Goal: Task Accomplishment & Management: Complete application form

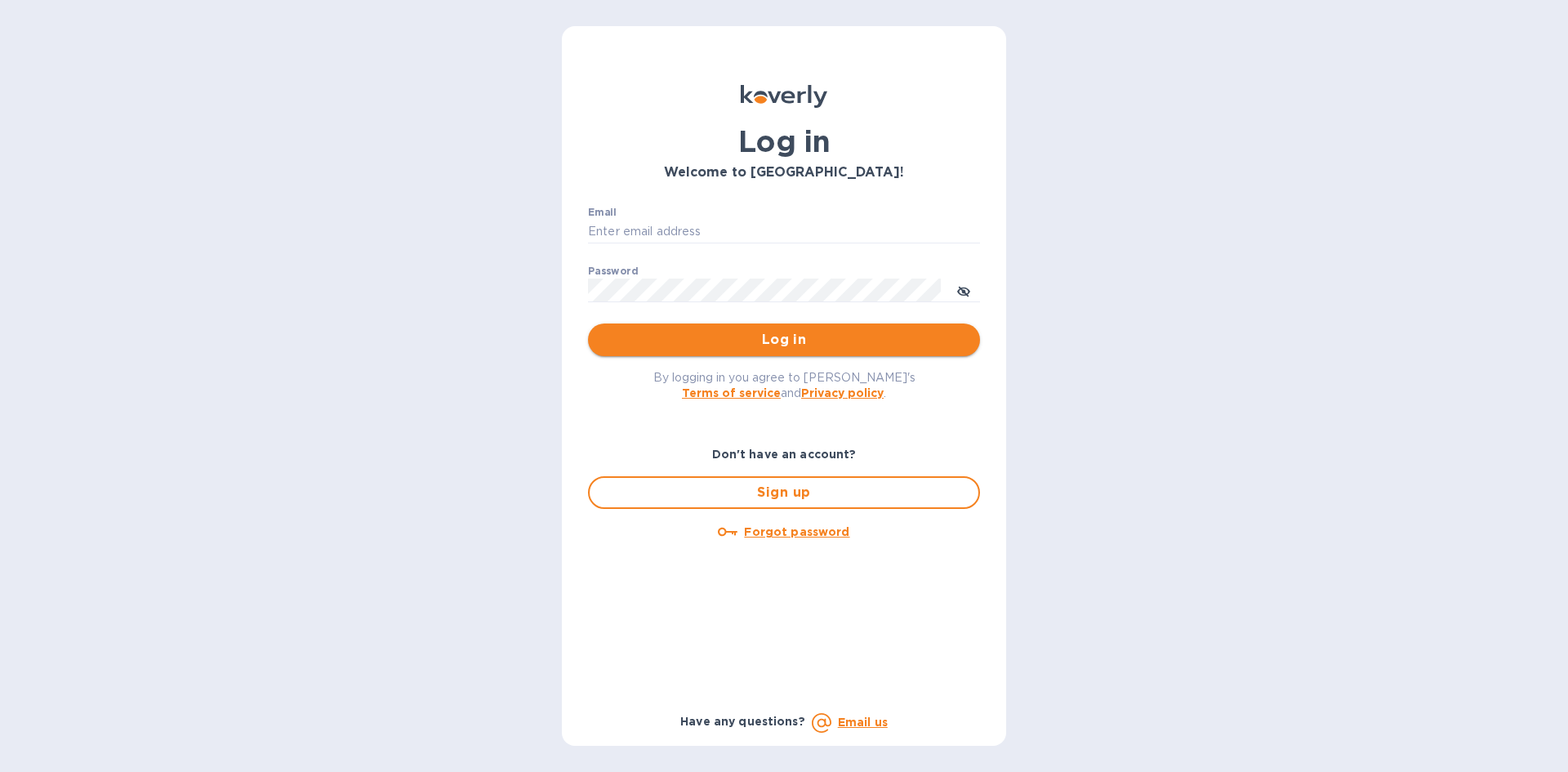
type input "sw@intercodist.com"
click at [673, 333] on span "Log in" at bounding box center [784, 340] width 366 height 20
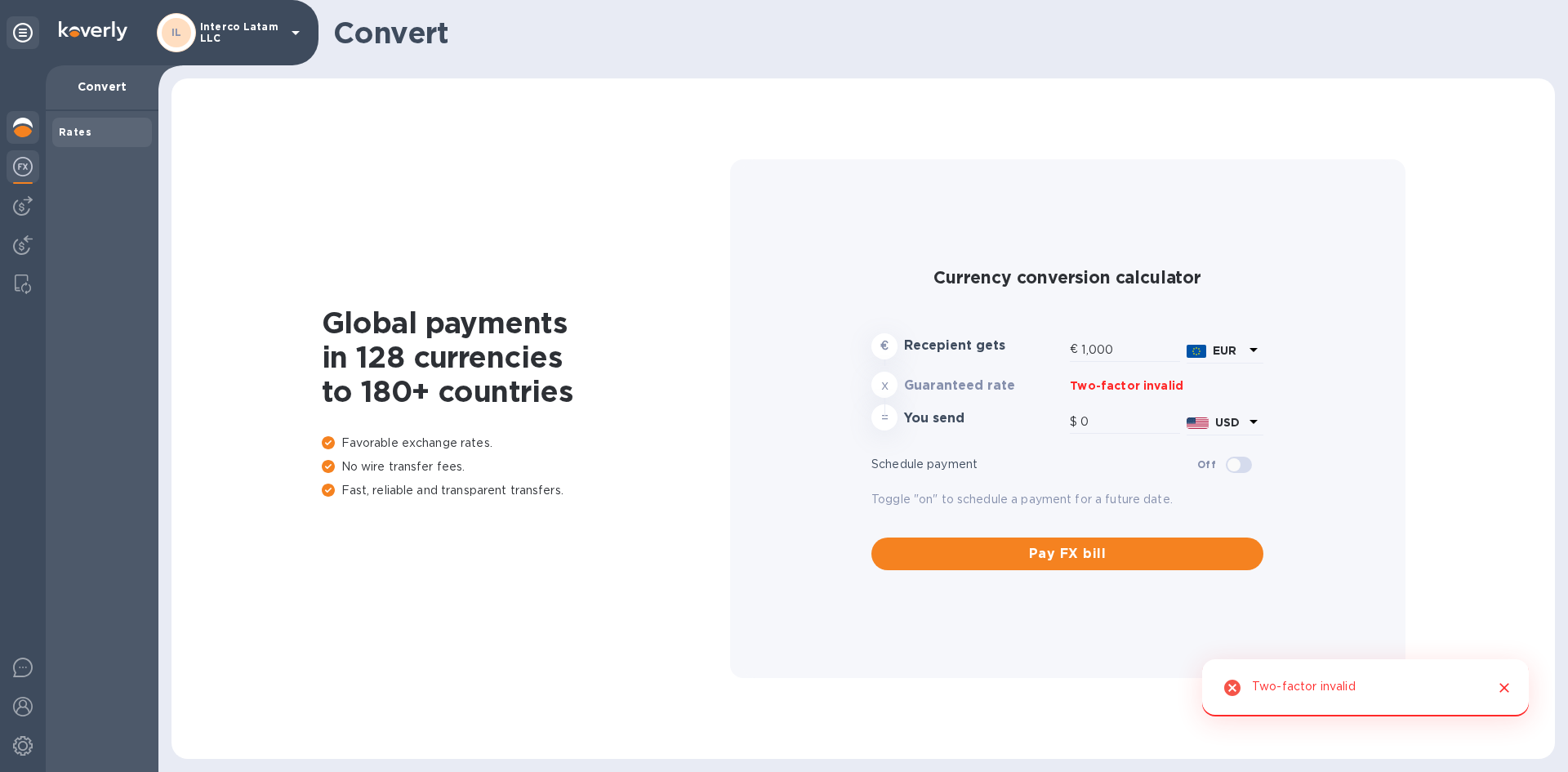
click at [33, 136] on div at bounding box center [23, 129] width 33 height 36
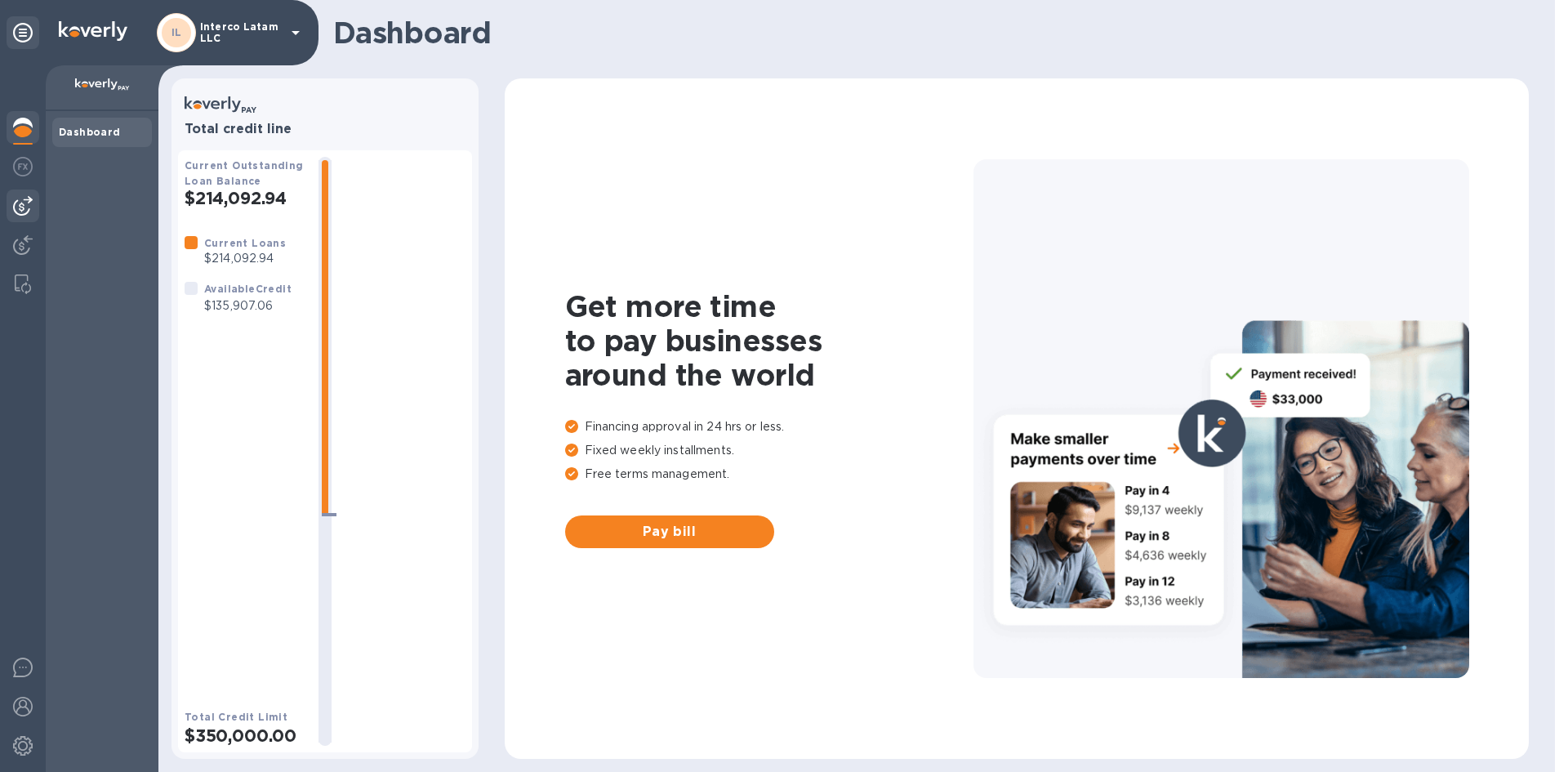
click at [17, 191] on div at bounding box center [23, 206] width 33 height 33
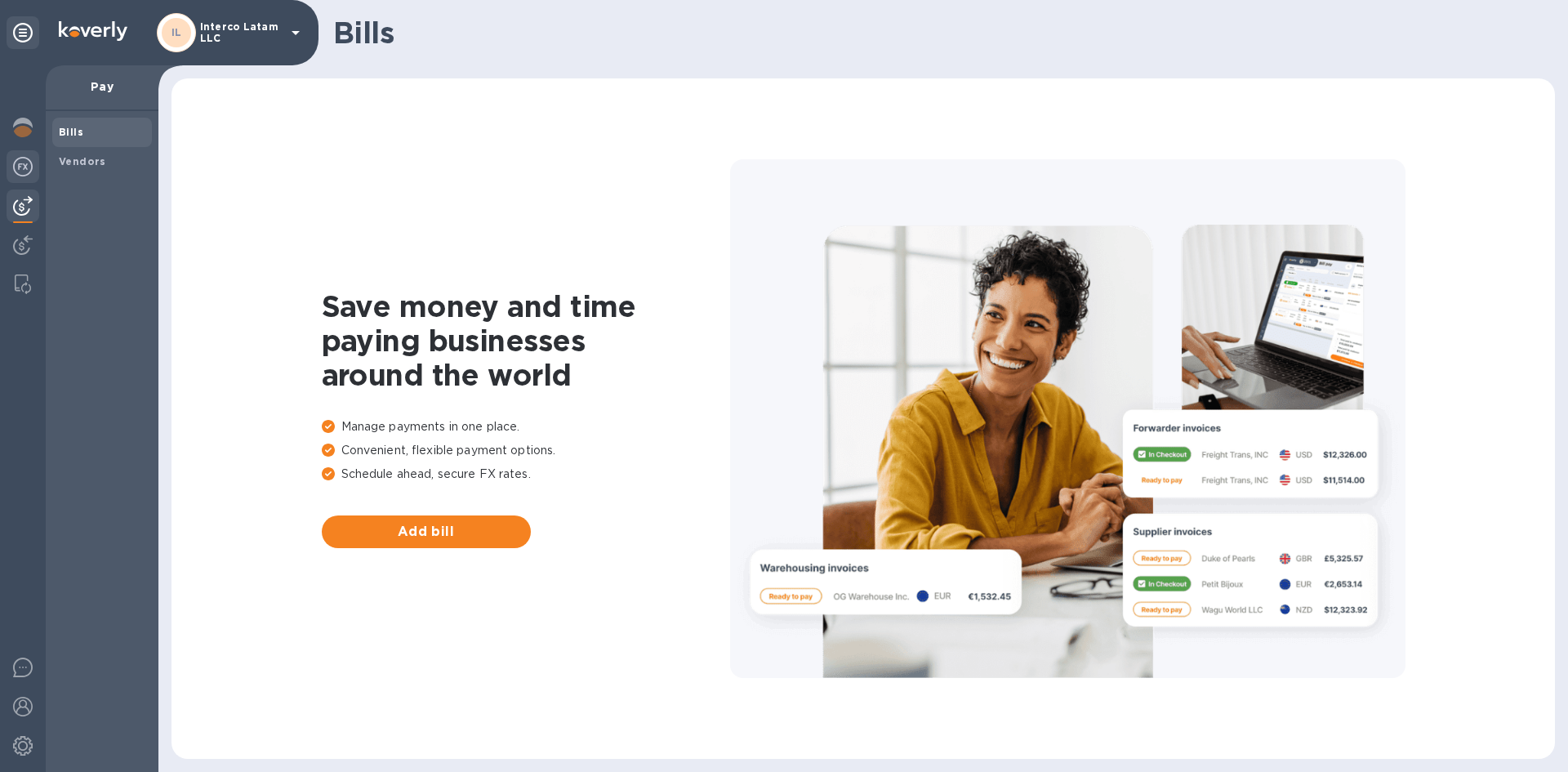
click at [20, 164] on img at bounding box center [23, 167] width 20 height 20
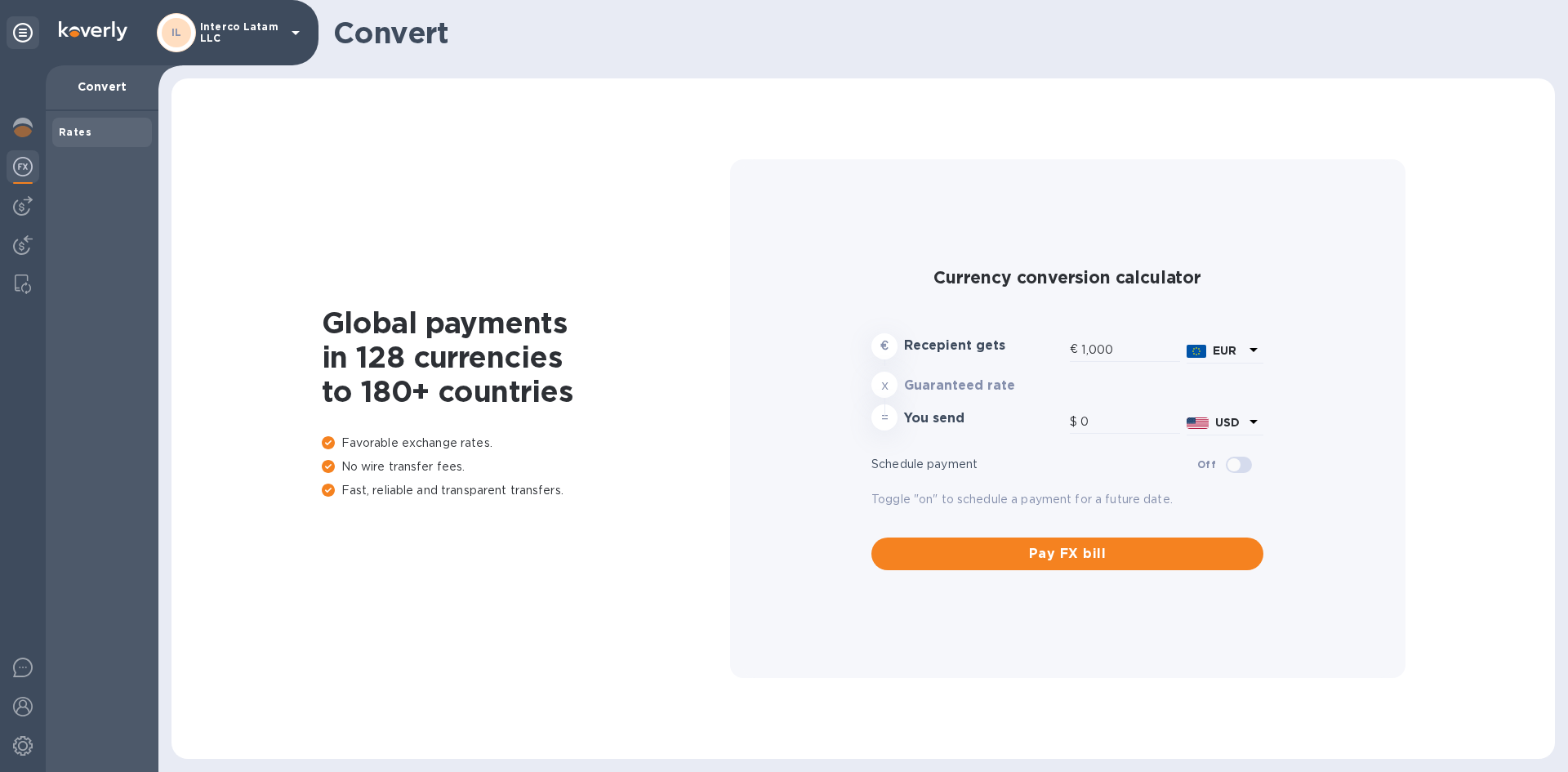
type input "1,170.13"
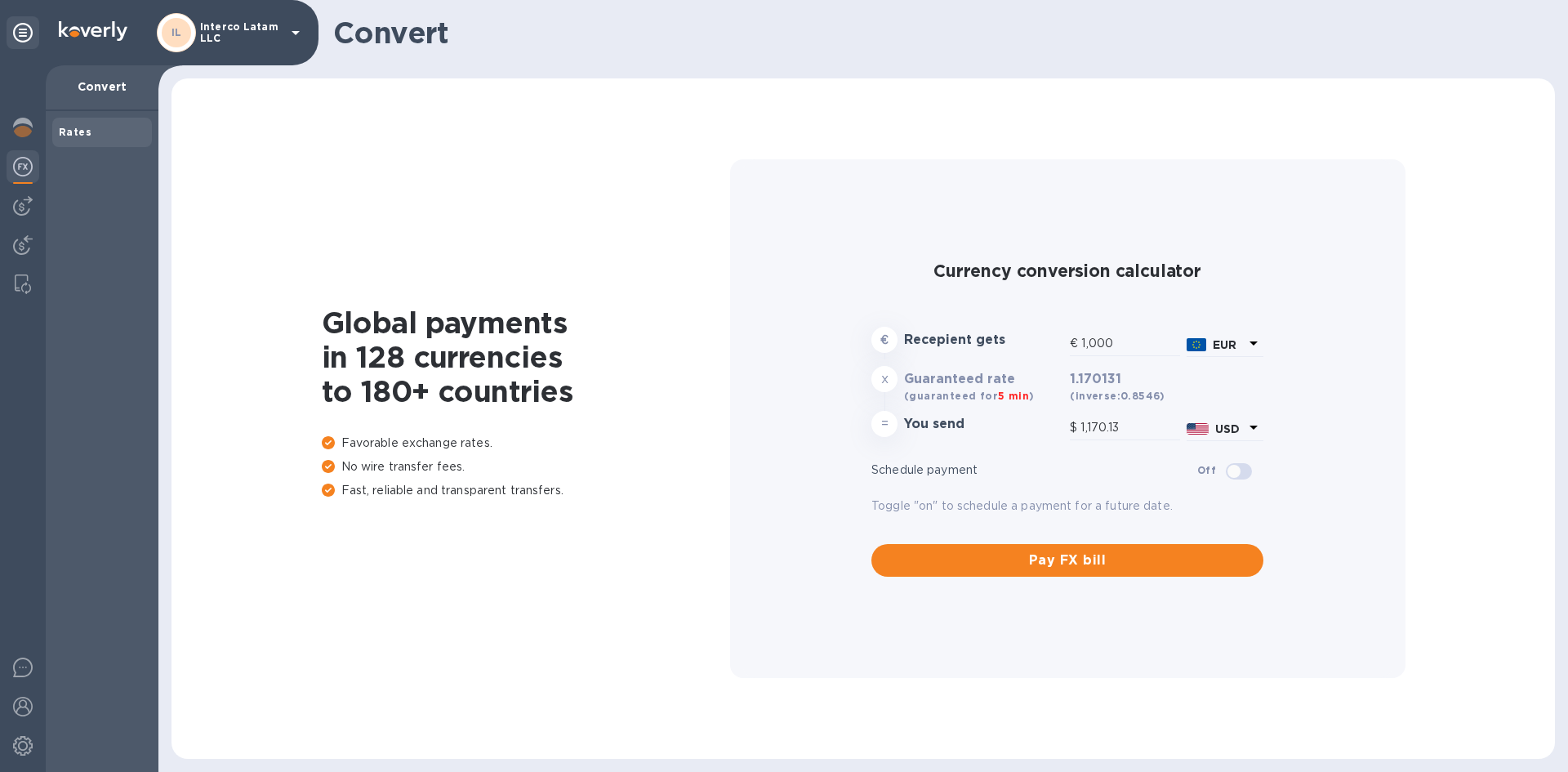
click at [16, 227] on div at bounding box center [22, 418] width 45 height 707
click at [18, 209] on img at bounding box center [23, 206] width 20 height 20
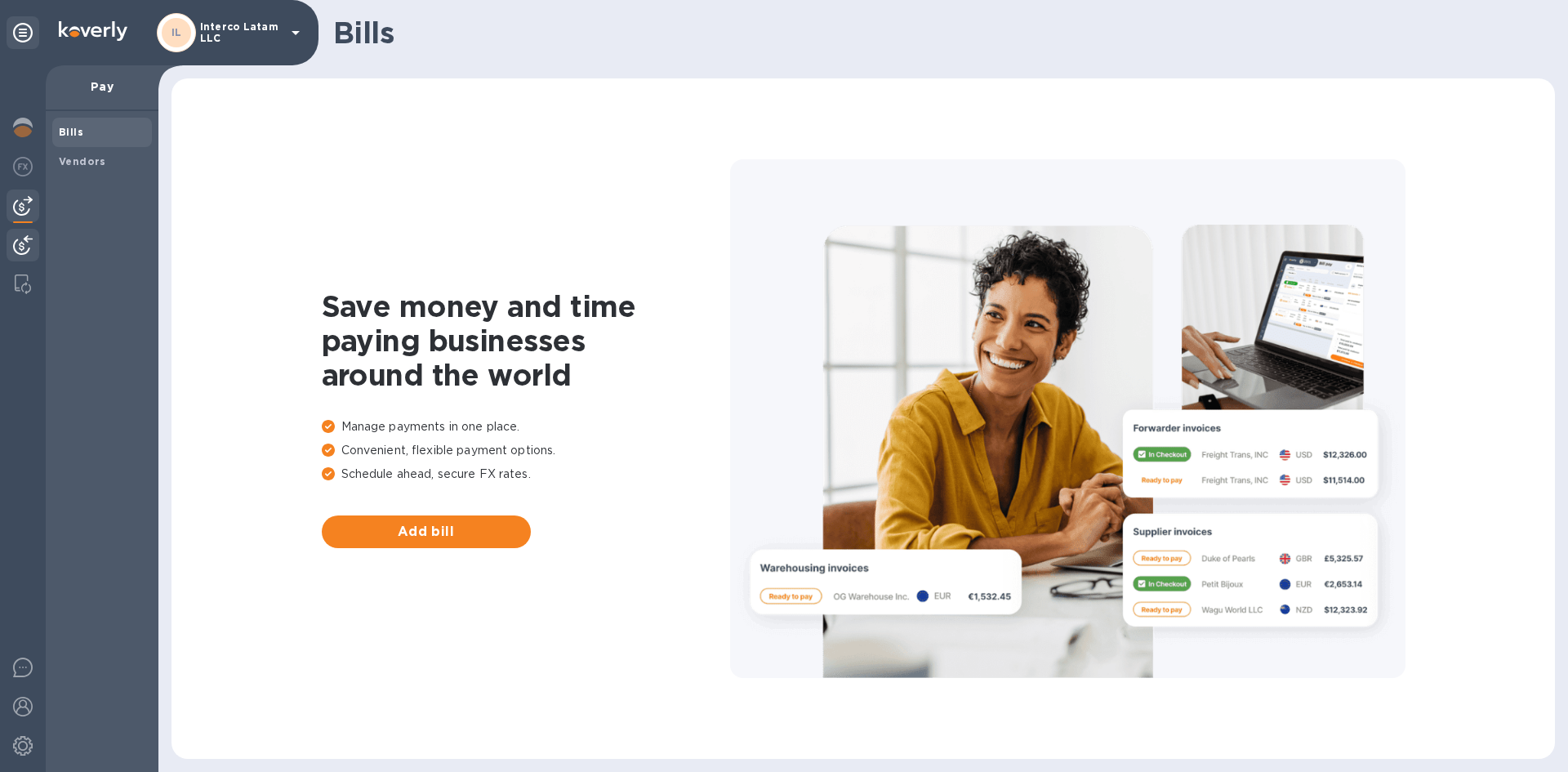
click at [21, 257] on div at bounding box center [23, 247] width 33 height 36
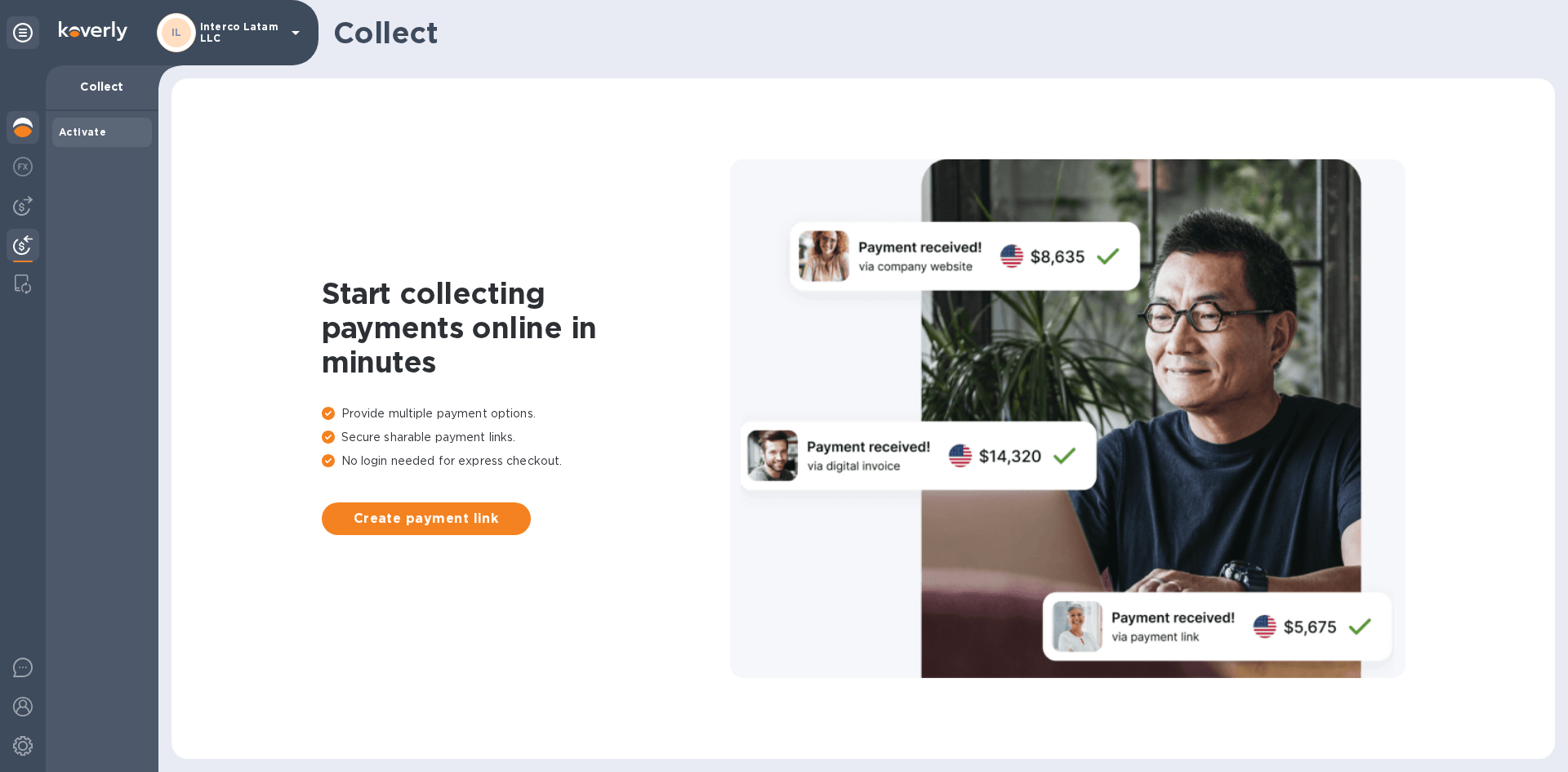
click at [20, 118] on img at bounding box center [23, 128] width 20 height 20
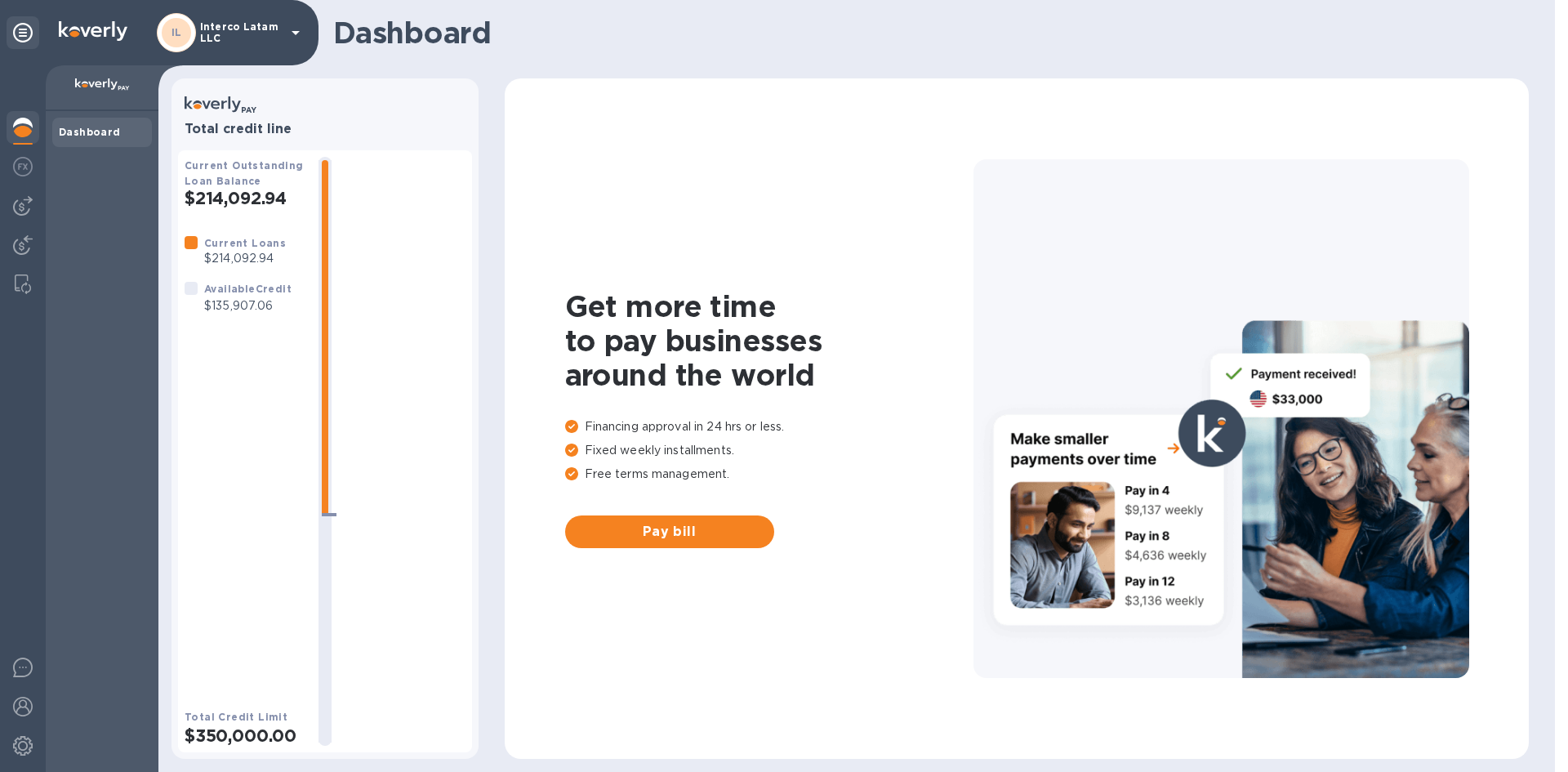
click at [227, 40] on p "Interco Latam LLC" at bounding box center [241, 33] width 82 height 23
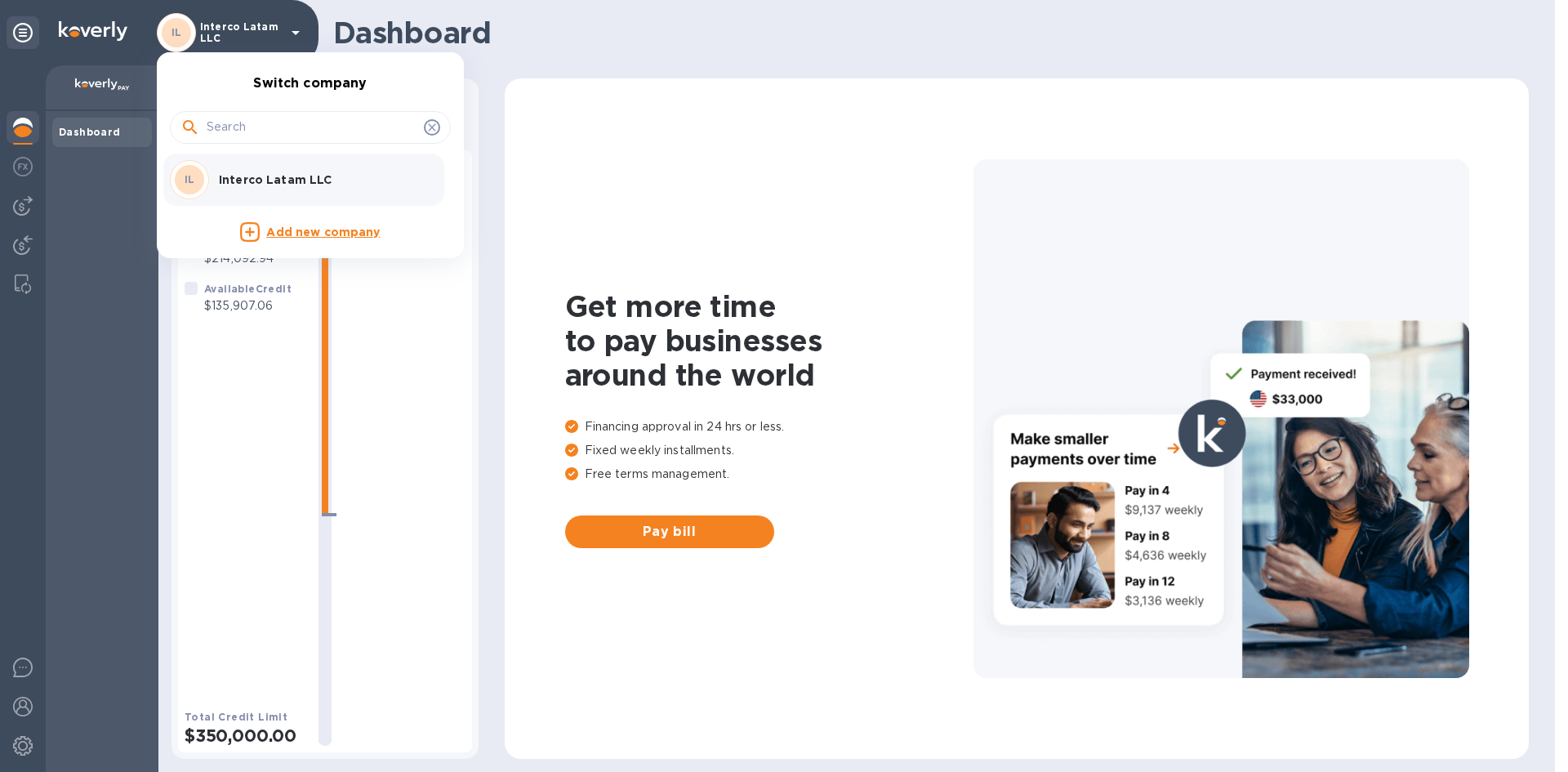
click at [1424, 118] on div at bounding box center [784, 386] width 1568 height 772
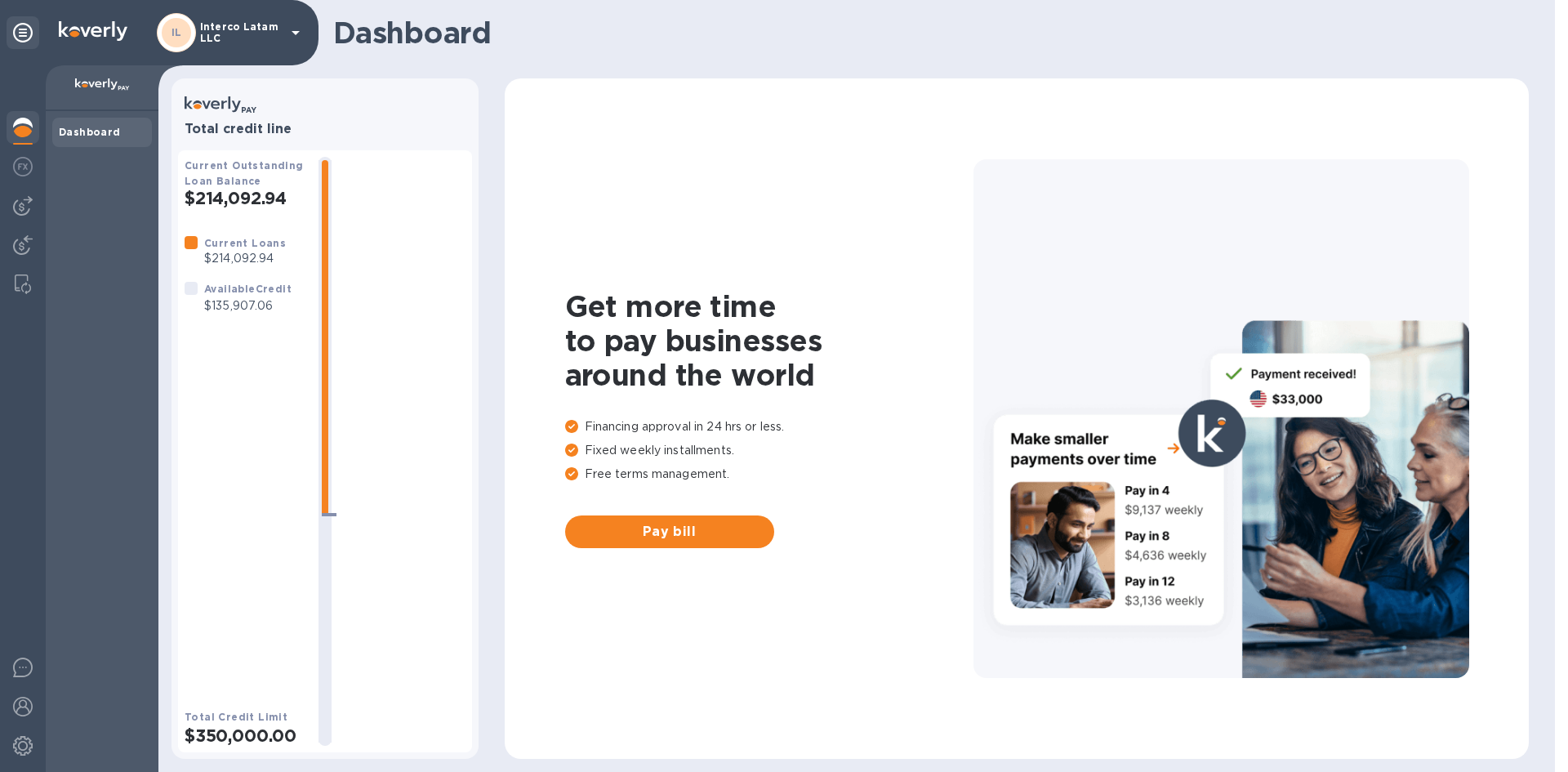
click at [23, 31] on icon at bounding box center [23, 33] width 20 height 20
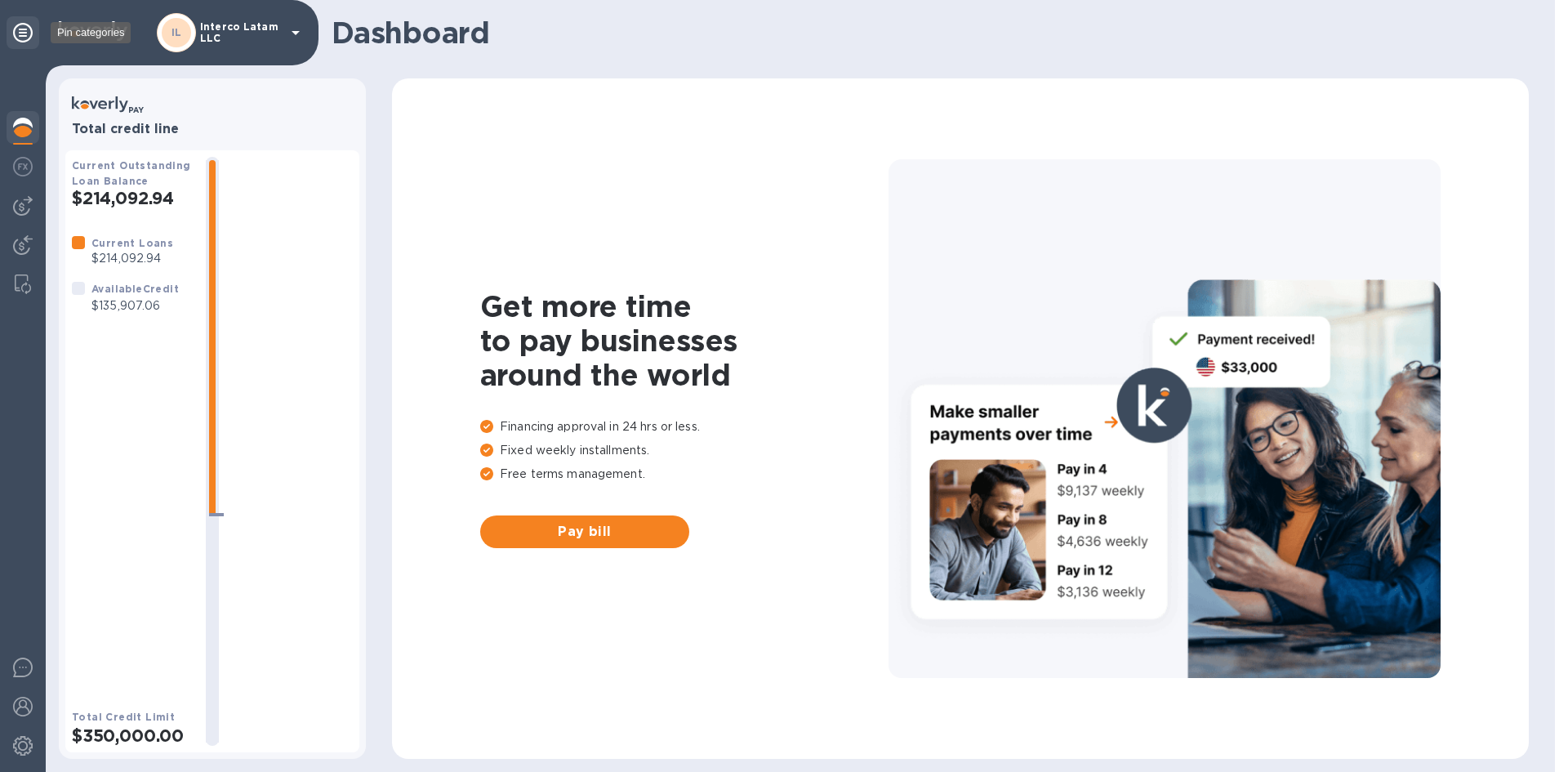
click at [23, 31] on icon at bounding box center [23, 33] width 20 height 20
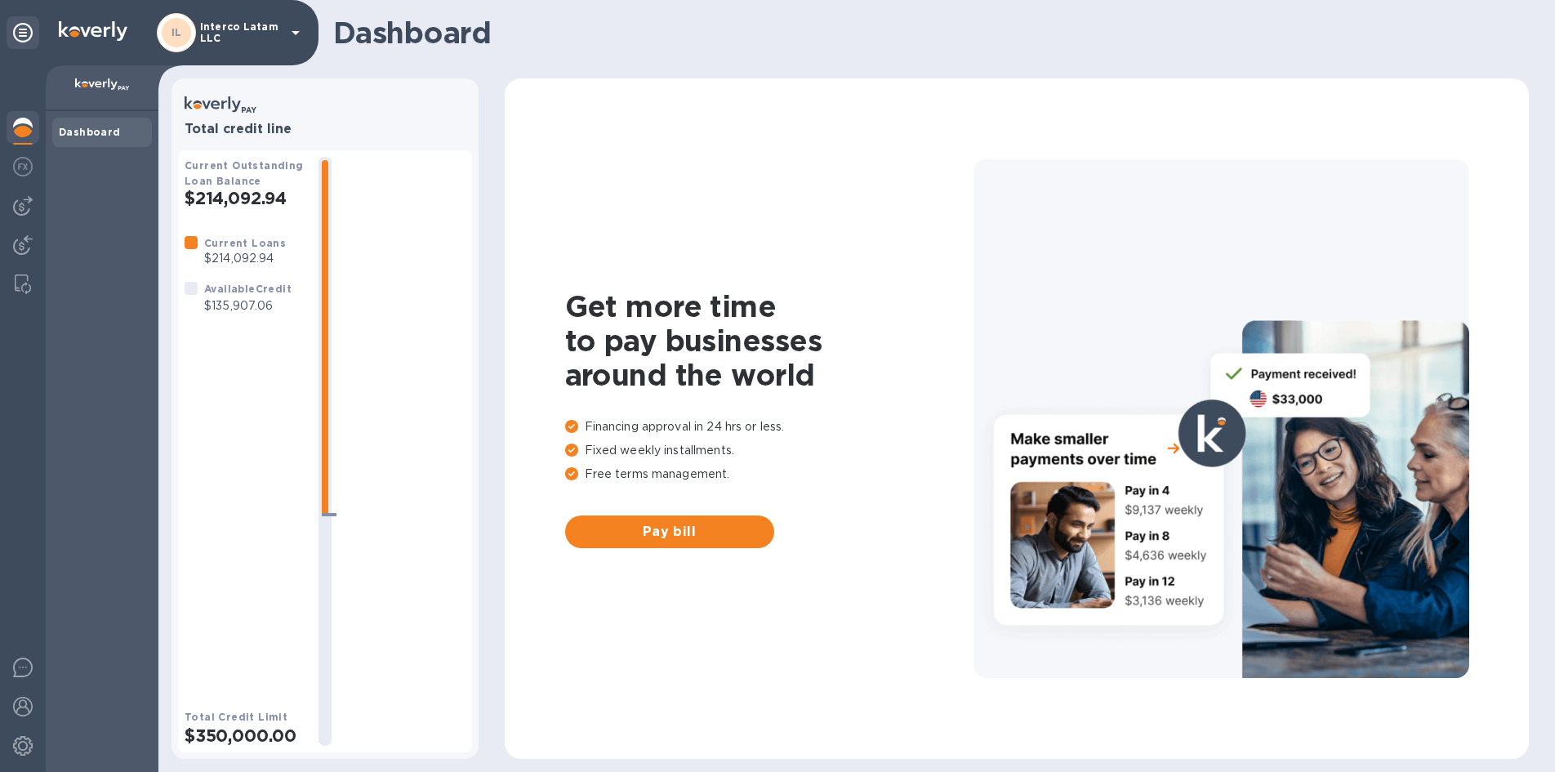
click at [225, 33] on p "Interco Latam LLC" at bounding box center [241, 33] width 82 height 23
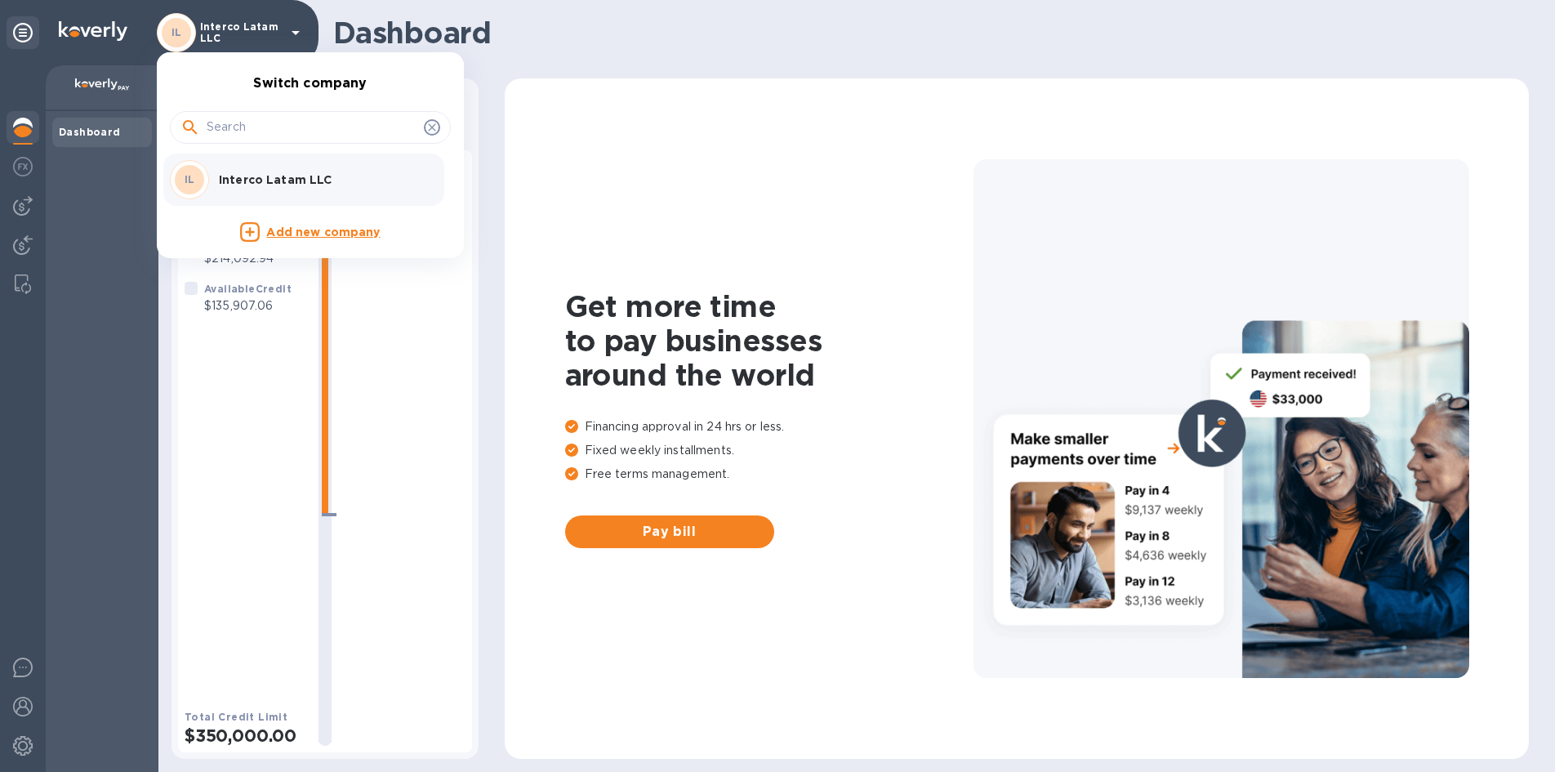
click at [24, 732] on div at bounding box center [784, 386] width 1568 height 772
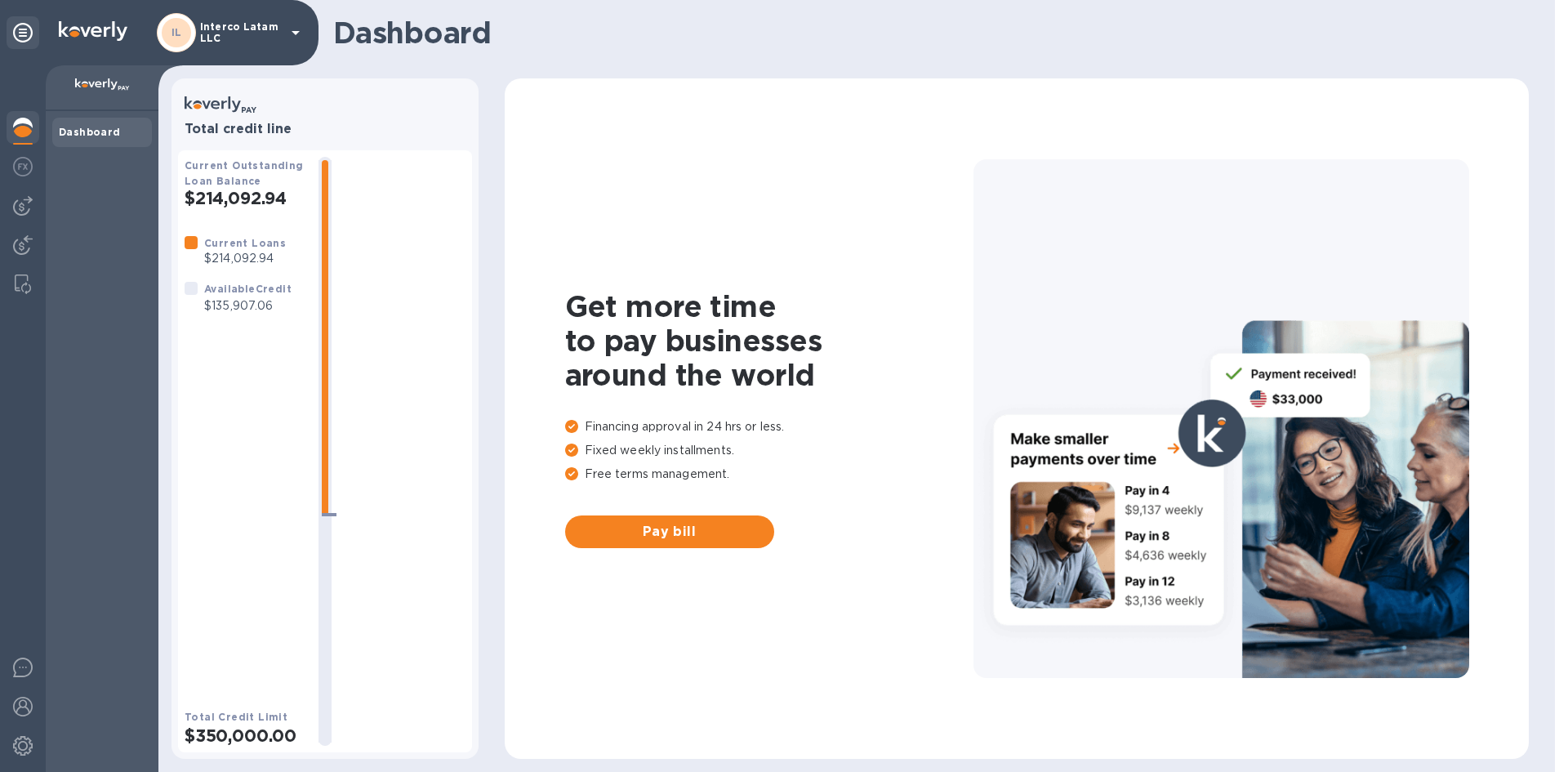
click at [22, 743] on img at bounding box center [23, 746] width 20 height 20
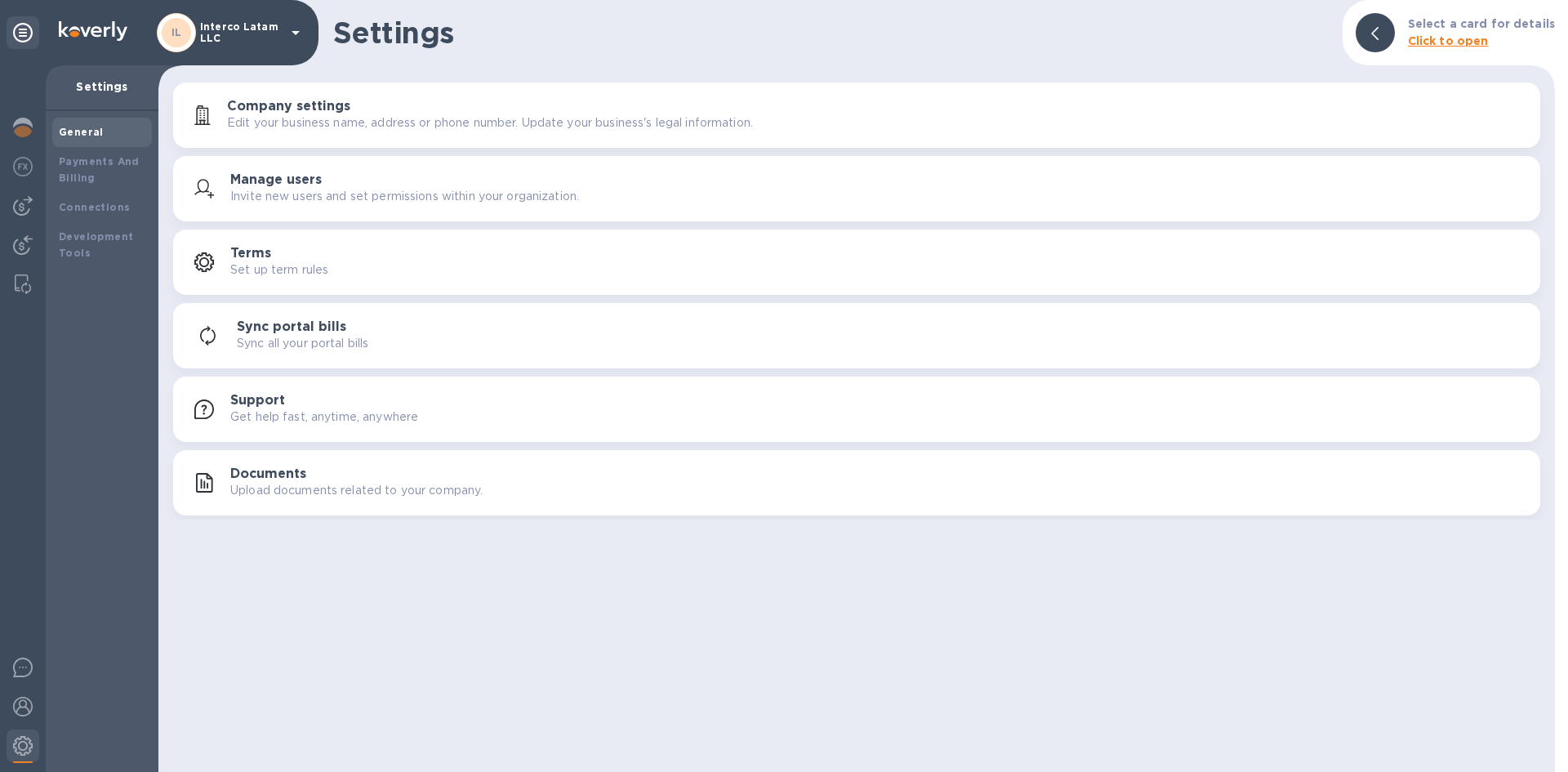
click at [0, 706] on div at bounding box center [22, 418] width 45 height 707
click at [11, 708] on div at bounding box center [23, 708] width 33 height 36
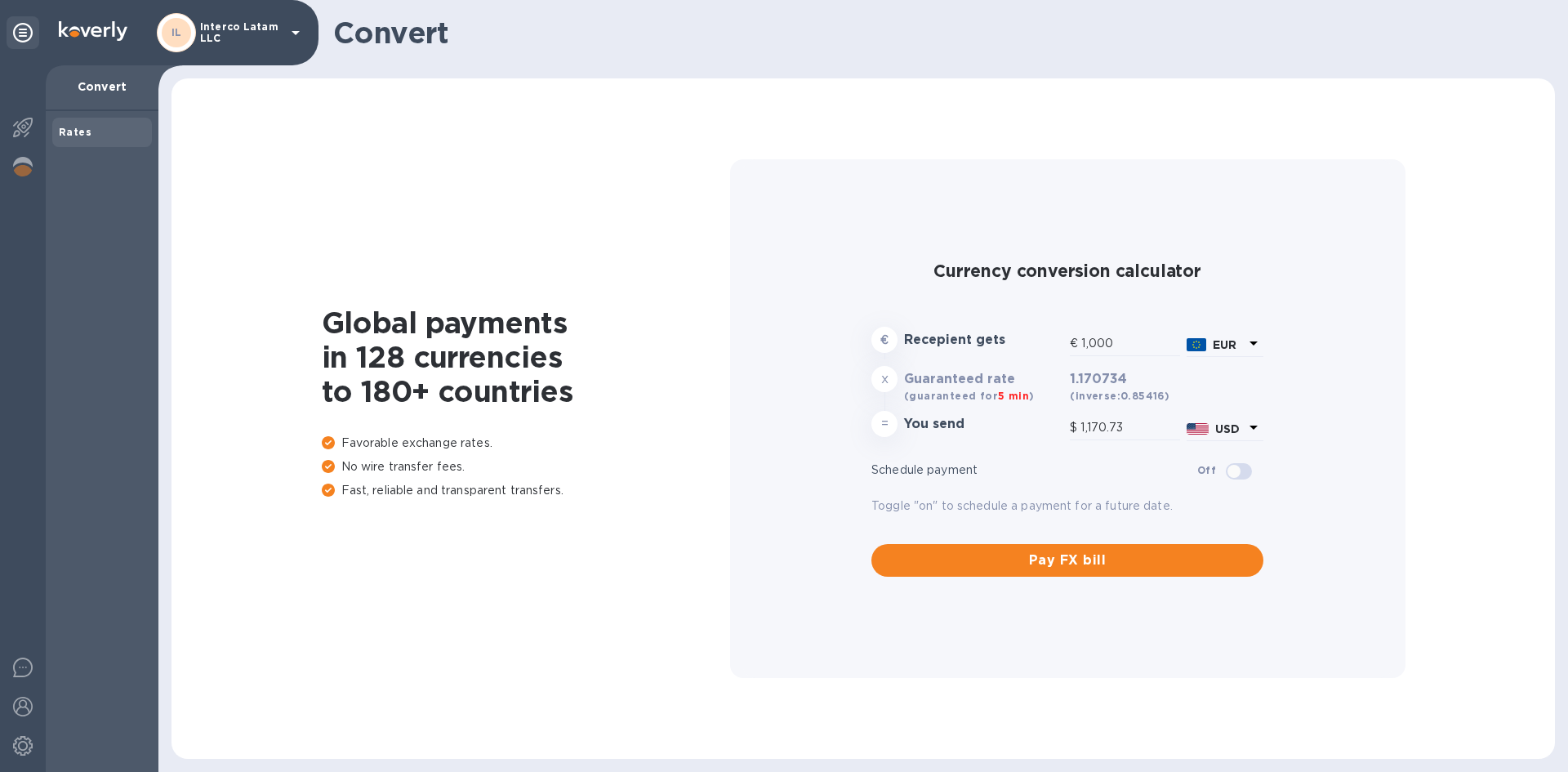
type input "1,170.73"
click at [232, 31] on p "Interco Latam LLC" at bounding box center [241, 33] width 82 height 23
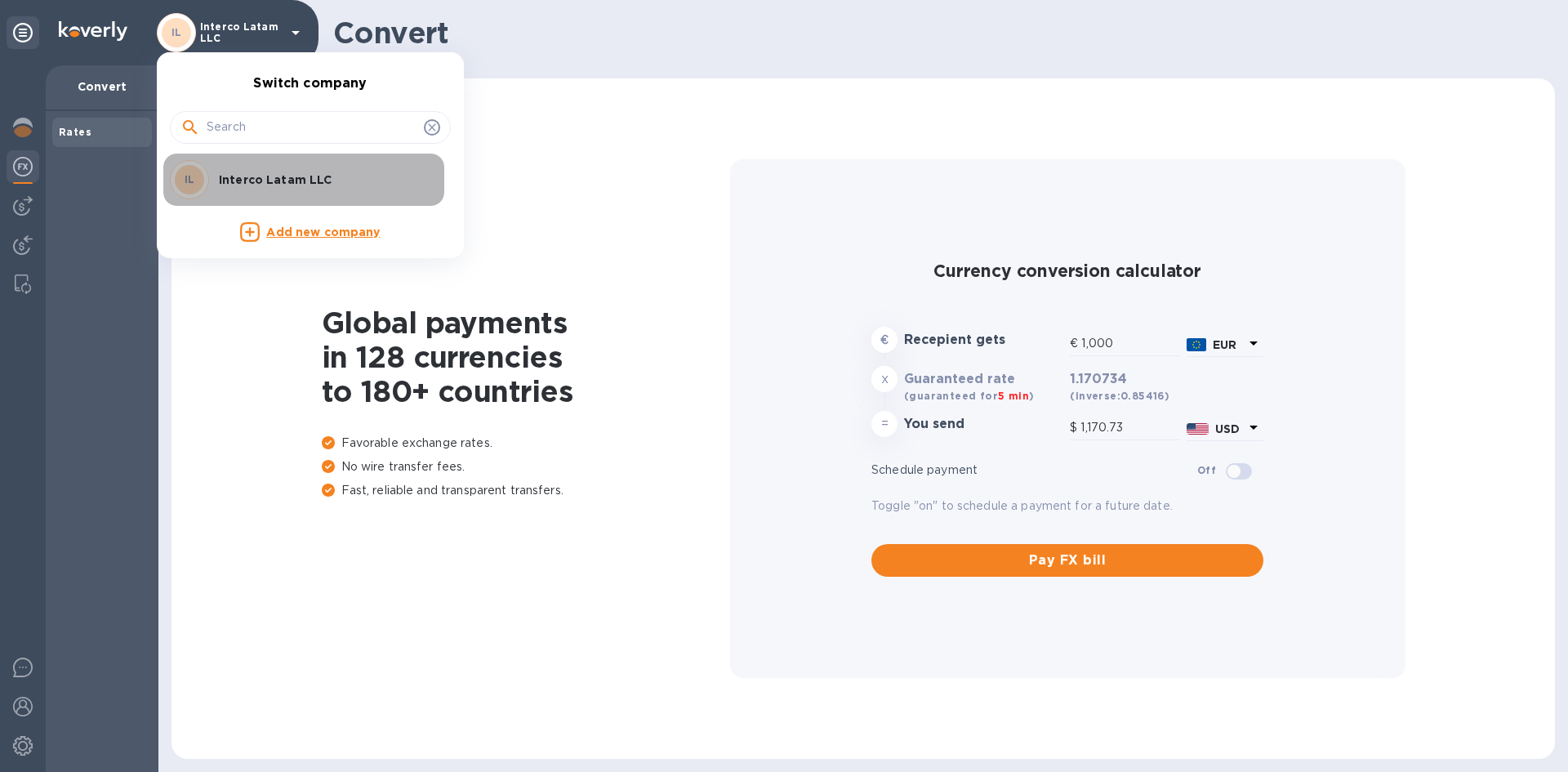
click at [272, 176] on p "Interco Latam LLC" at bounding box center [322, 180] width 206 height 16
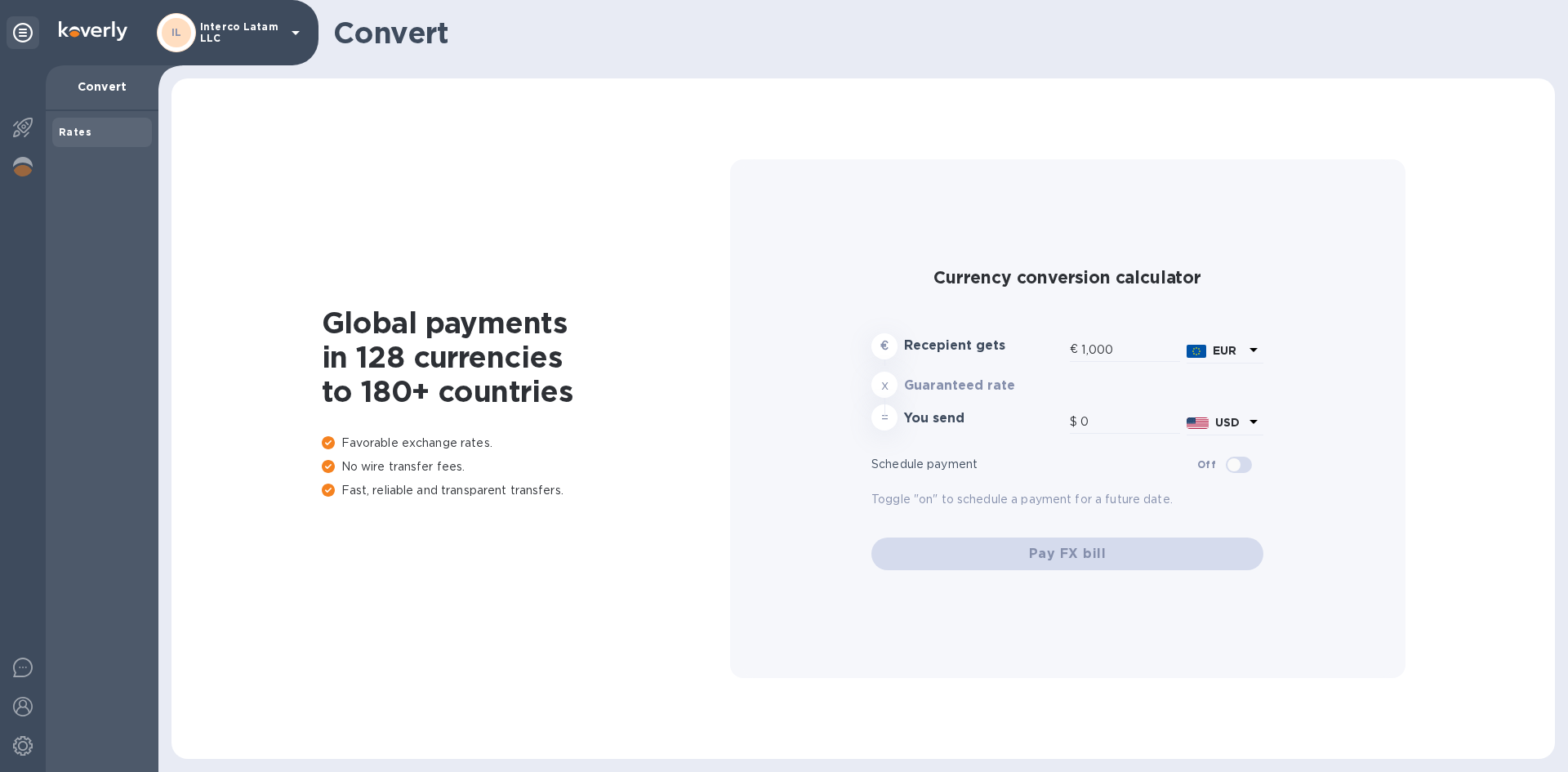
type input "1,170.73"
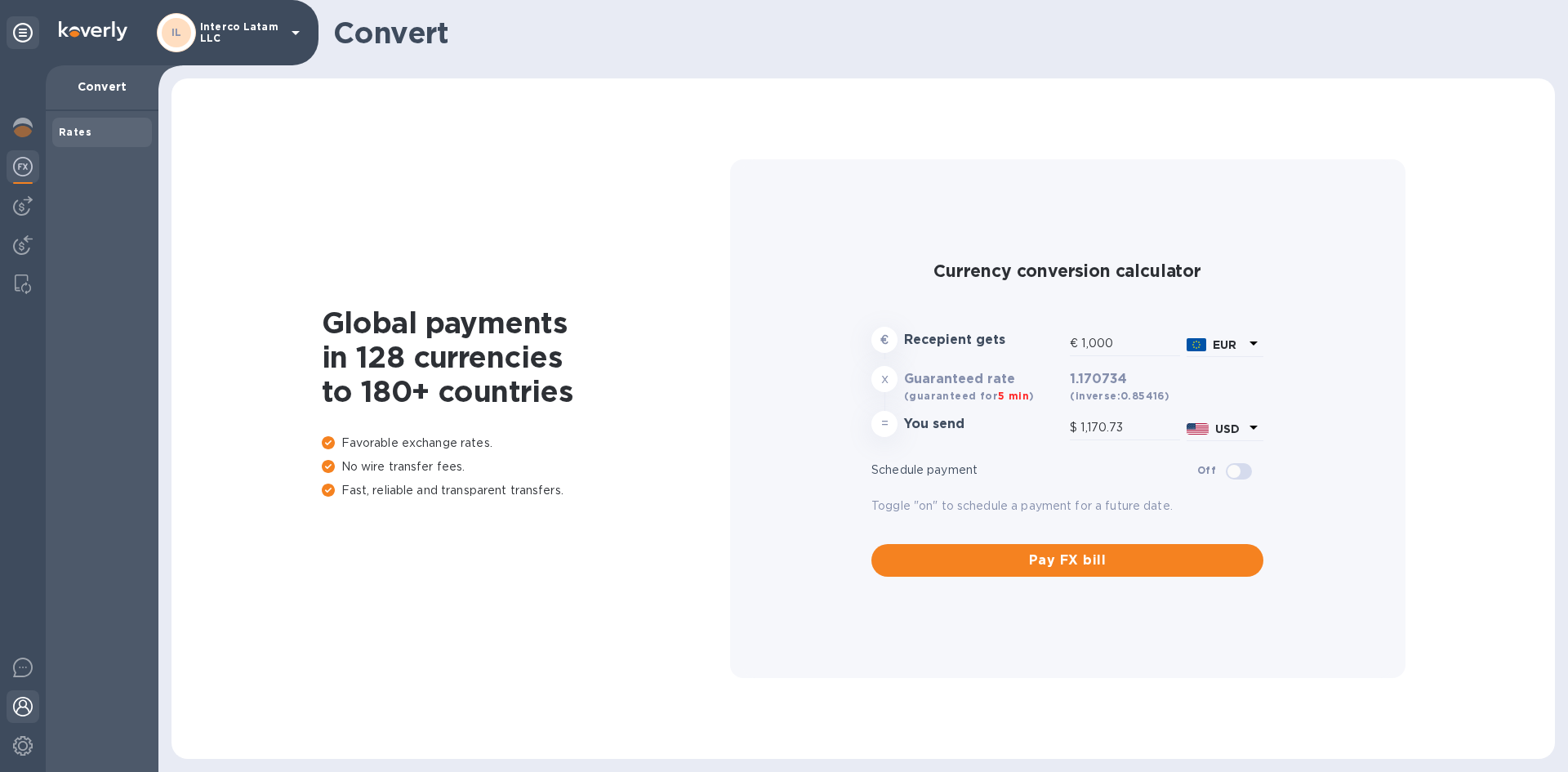
click at [26, 691] on div at bounding box center [23, 708] width 33 height 36
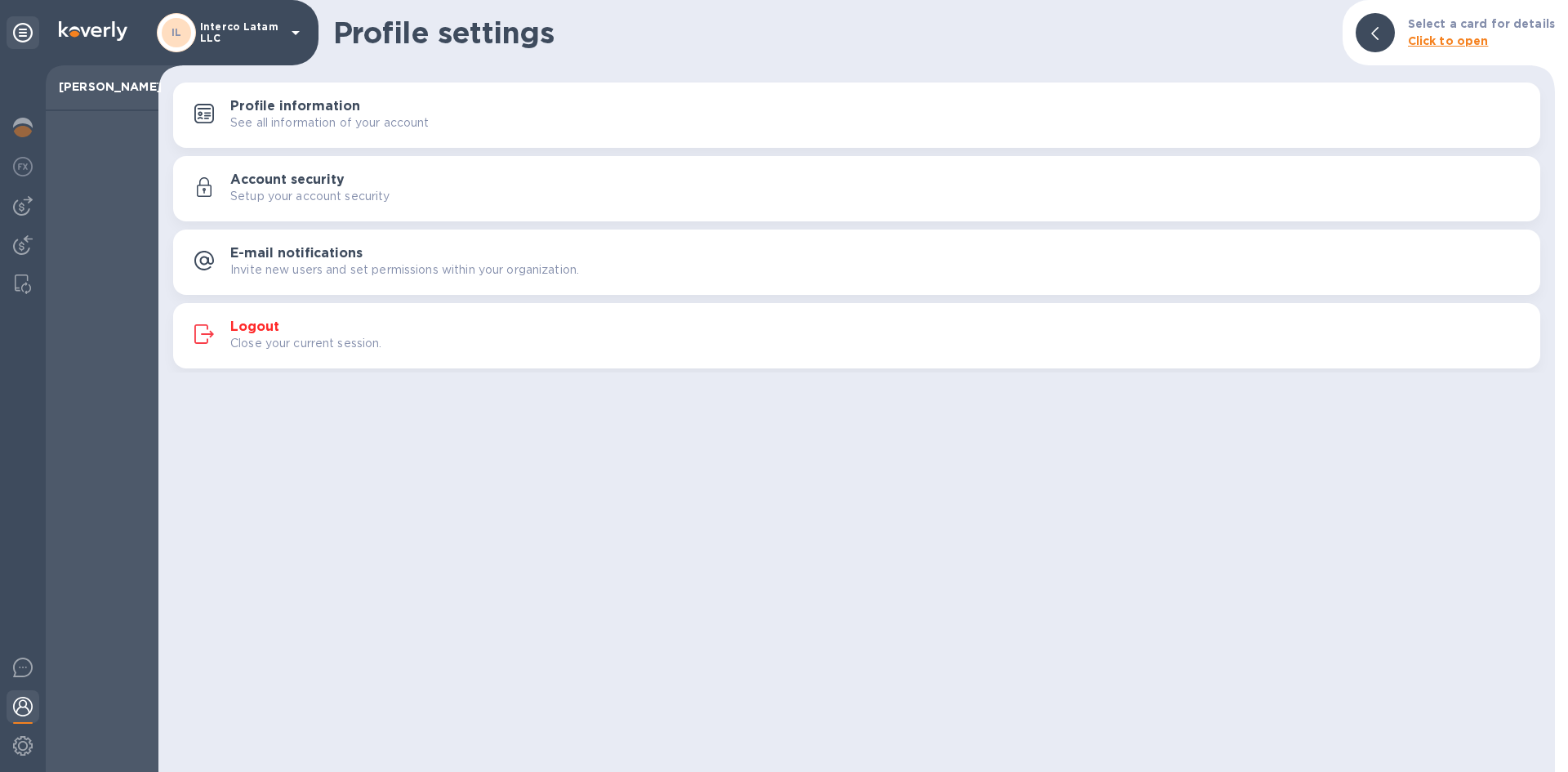
click at [251, 318] on div "Logout Close your current session." at bounding box center [857, 336] width 1347 height 40
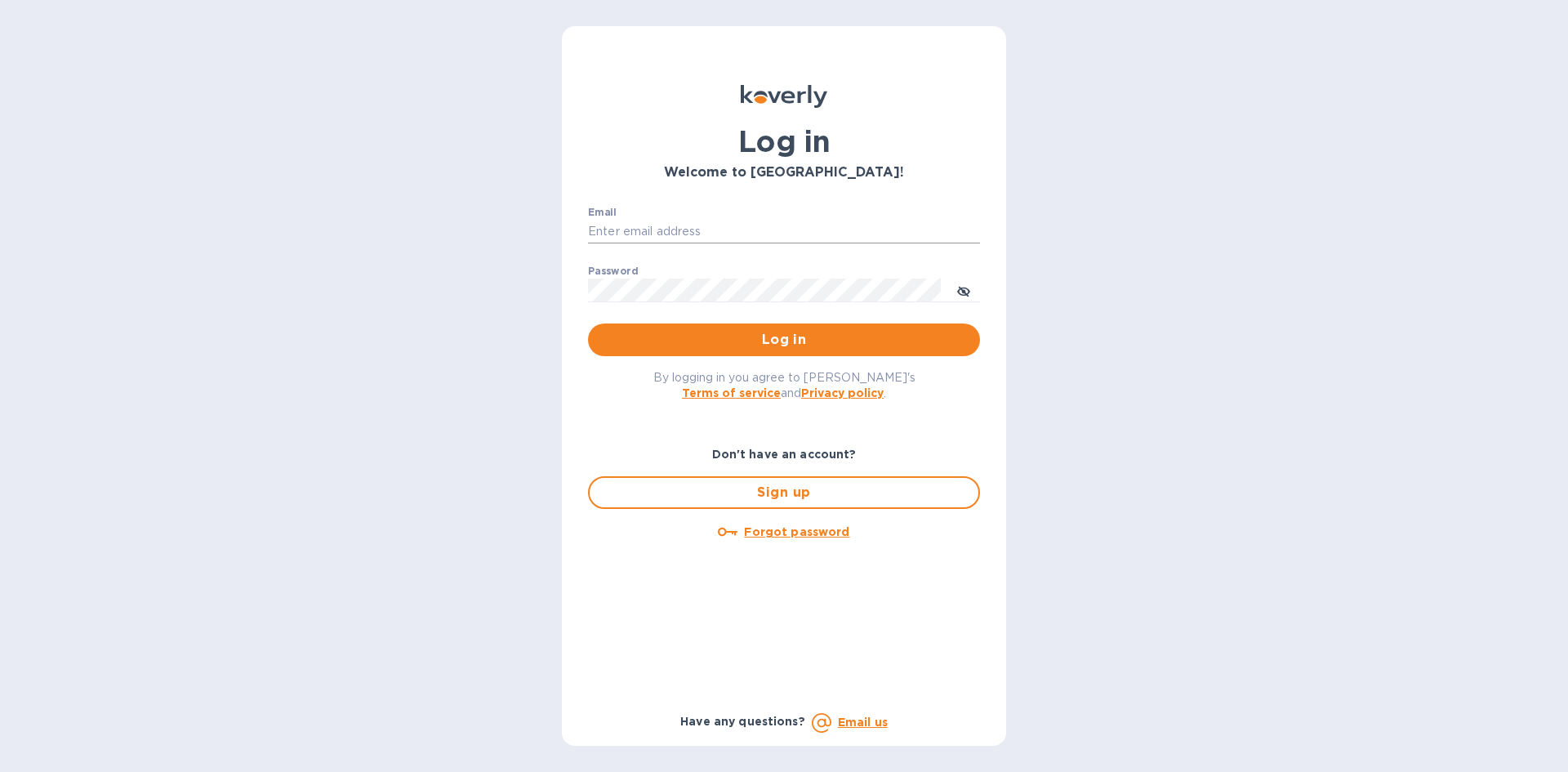
type input "[EMAIL_ADDRESS][DOMAIN_NAME]"
click at [965, 287] on icon "toggle password visibility" at bounding box center [964, 292] width 13 height 13
click at [716, 333] on span "Log in" at bounding box center [784, 340] width 366 height 20
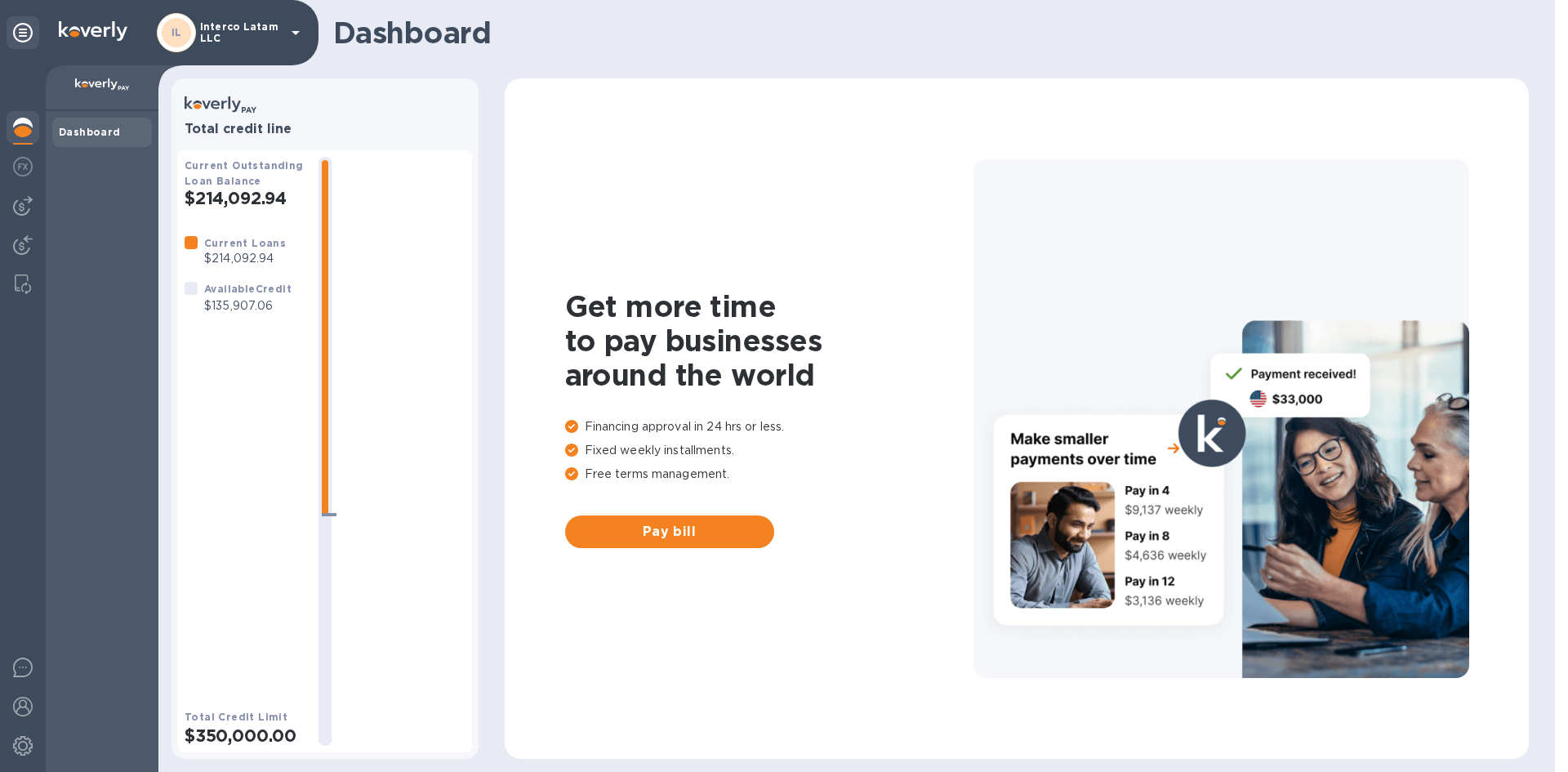
click at [105, 134] on b "Dashboard" at bounding box center [89, 132] width 62 height 12
click at [25, 131] on img at bounding box center [23, 128] width 20 height 20
click at [75, 129] on b "Dashboard" at bounding box center [89, 132] width 62 height 12
click at [17, 167] on img at bounding box center [23, 167] width 20 height 20
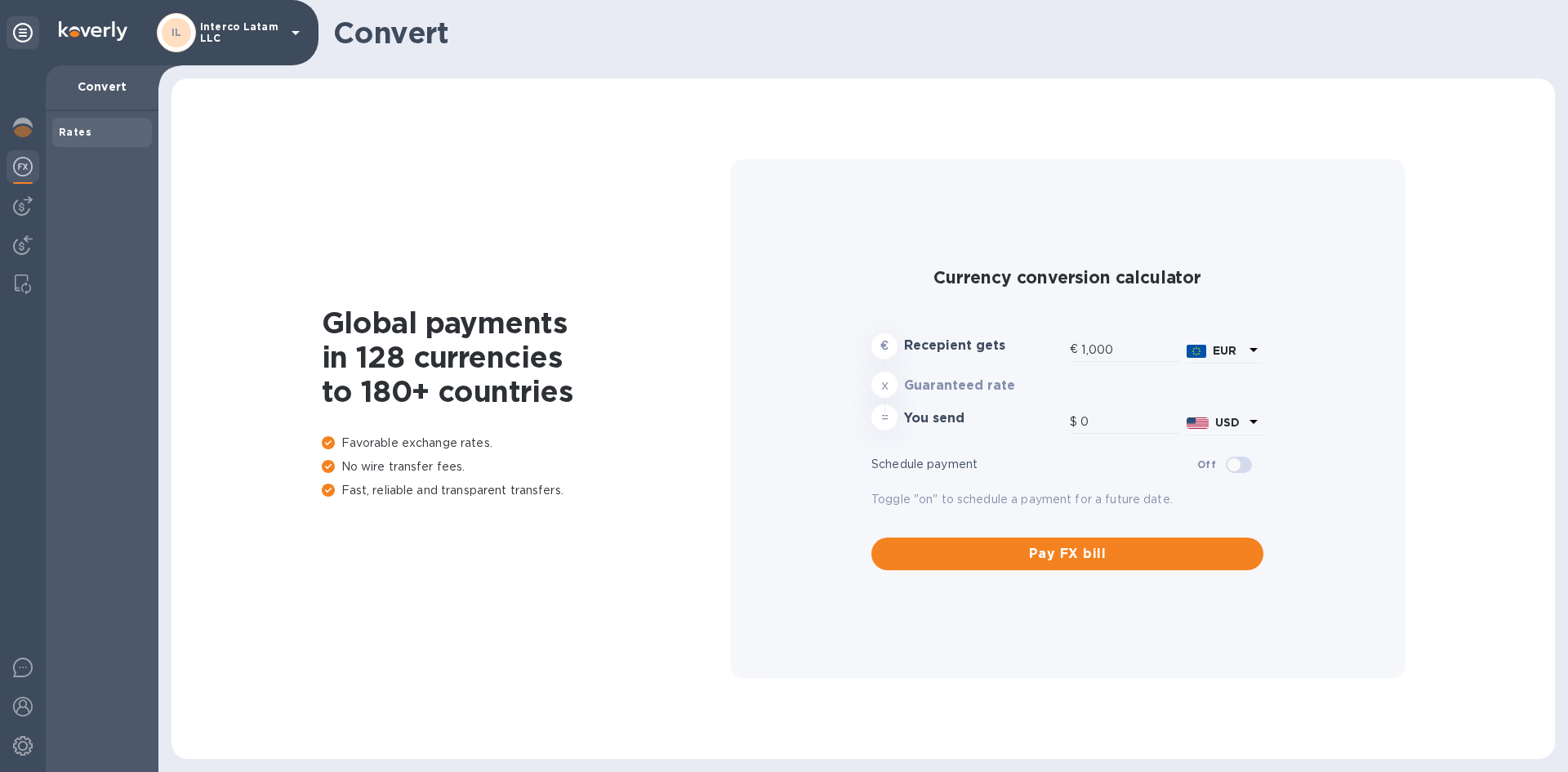
type input "1,170.94"
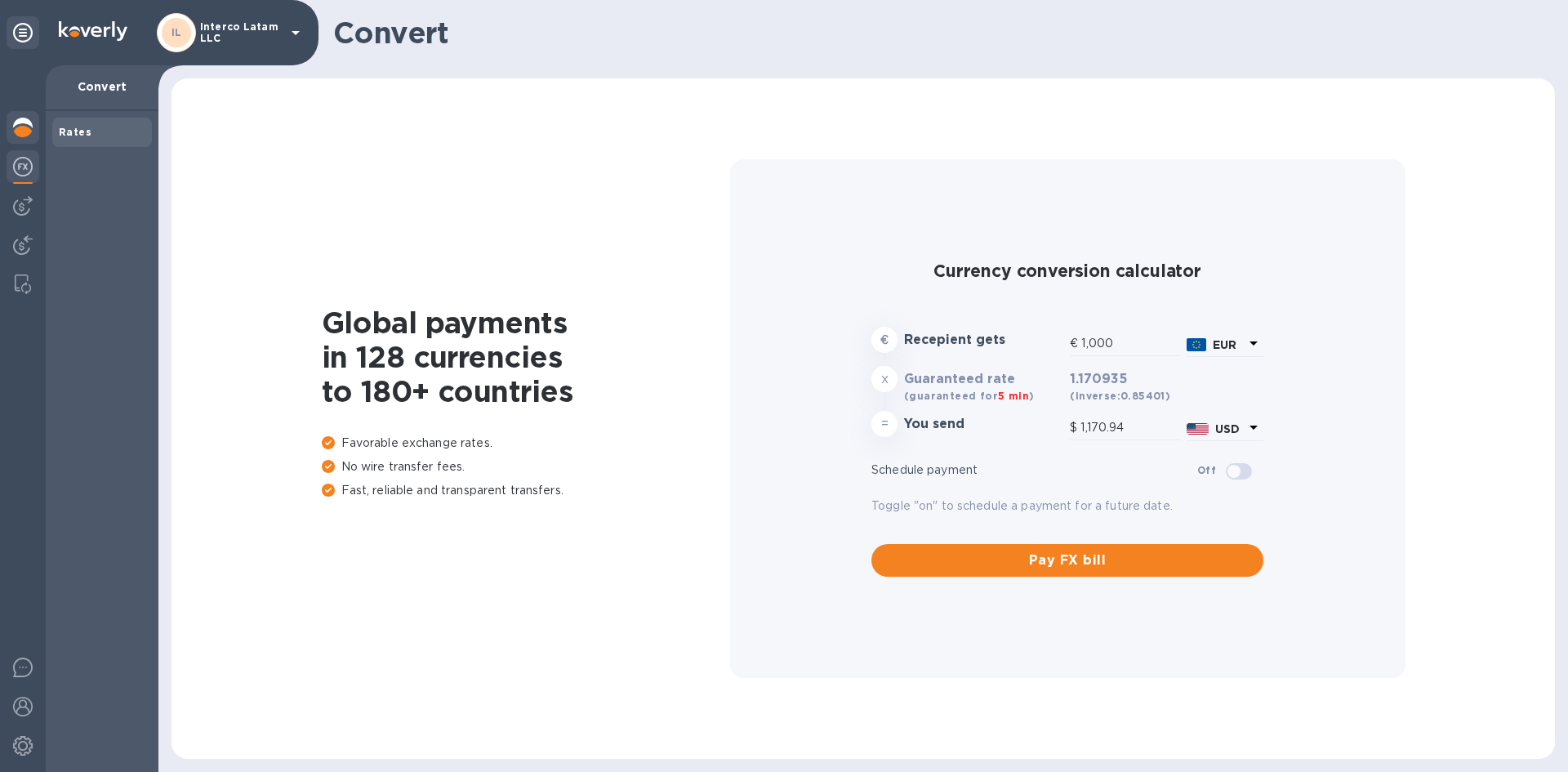
click at [19, 122] on img at bounding box center [23, 128] width 20 height 20
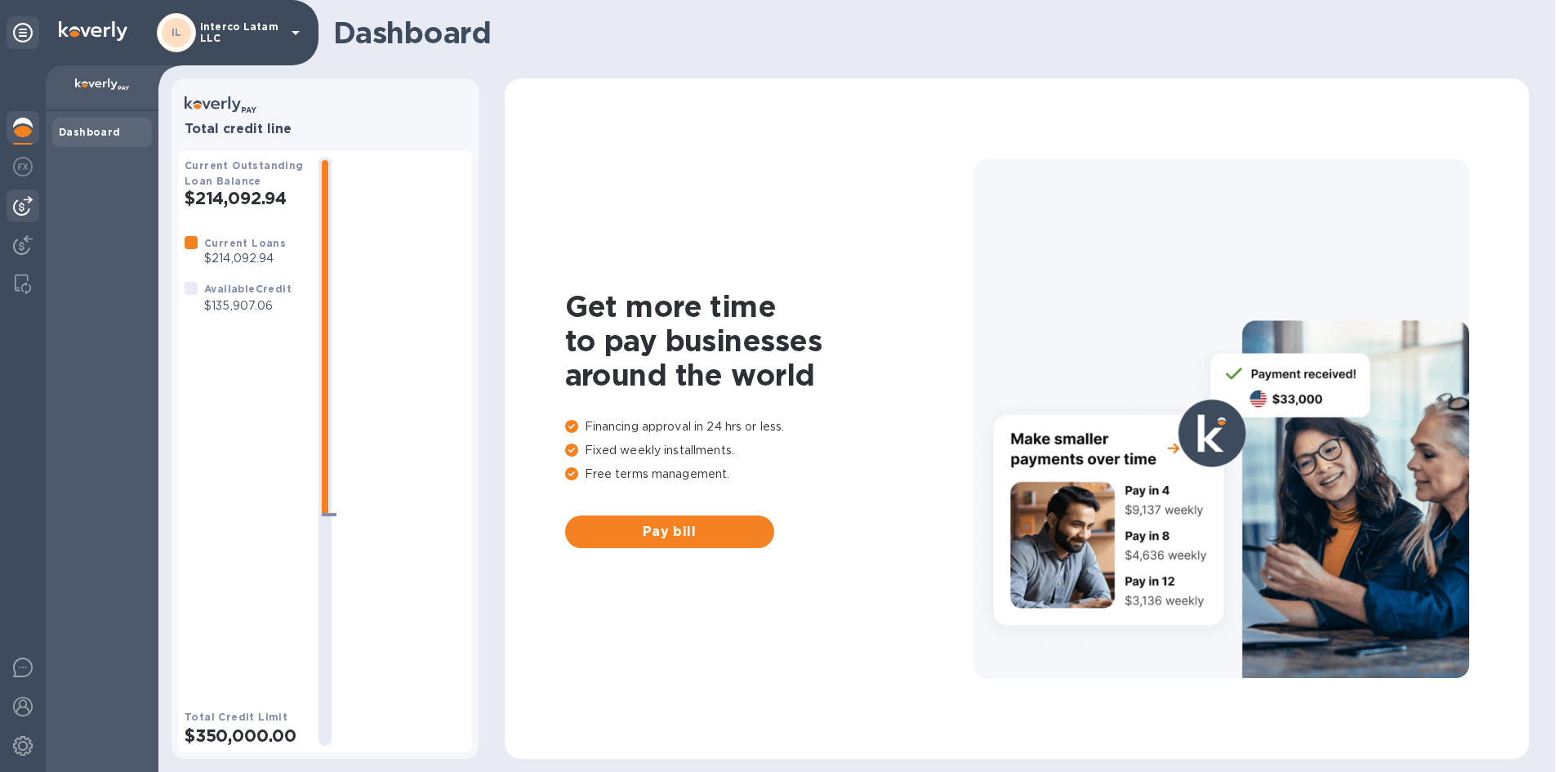
click at [10, 221] on div at bounding box center [23, 206] width 33 height 33
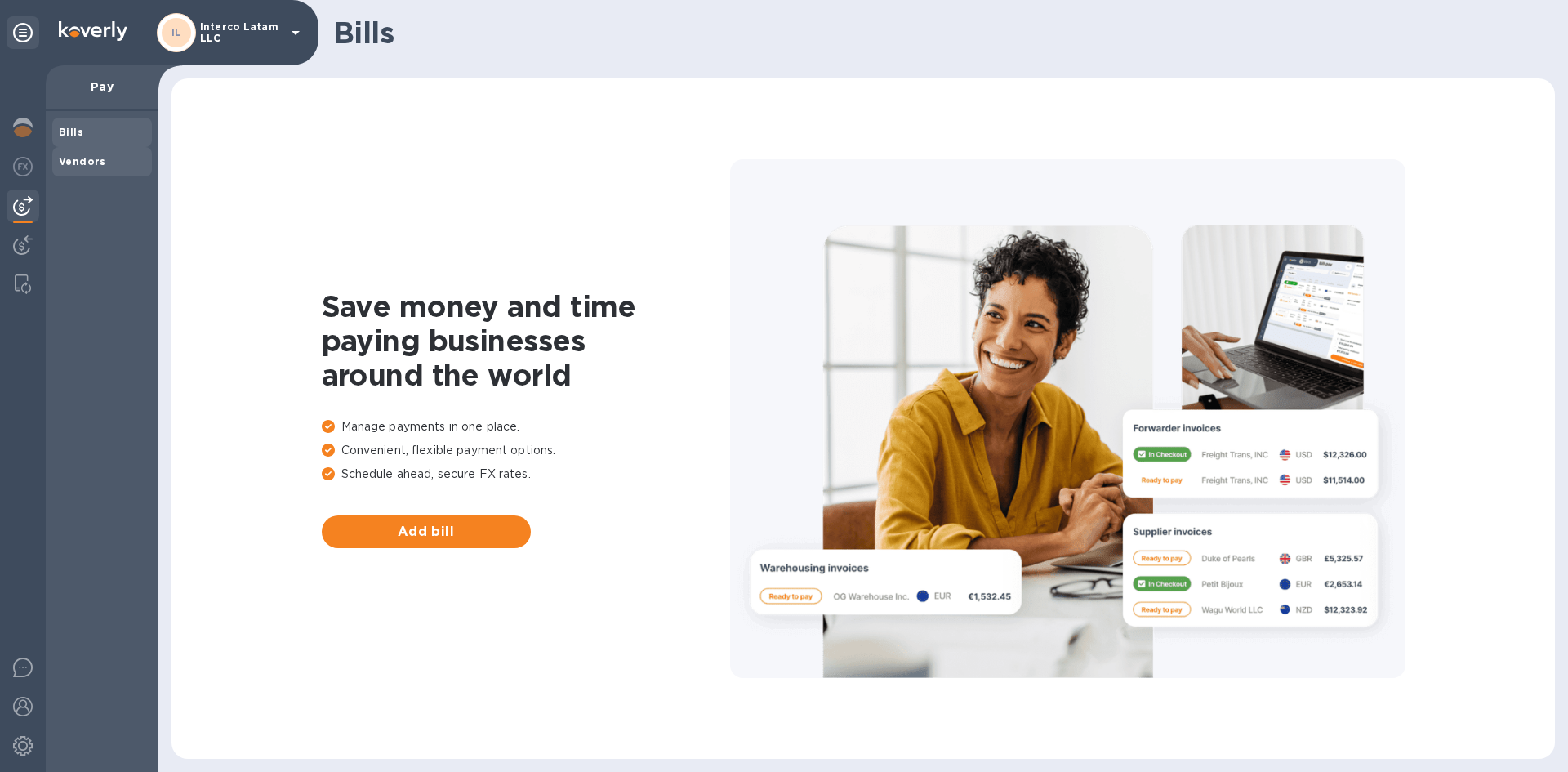
click at [76, 162] on b "Vendors" at bounding box center [82, 161] width 47 height 12
click at [77, 137] on b "Bills" at bounding box center [71, 132] width 25 height 12
click at [491, 525] on span "Add bill" at bounding box center [426, 532] width 183 height 20
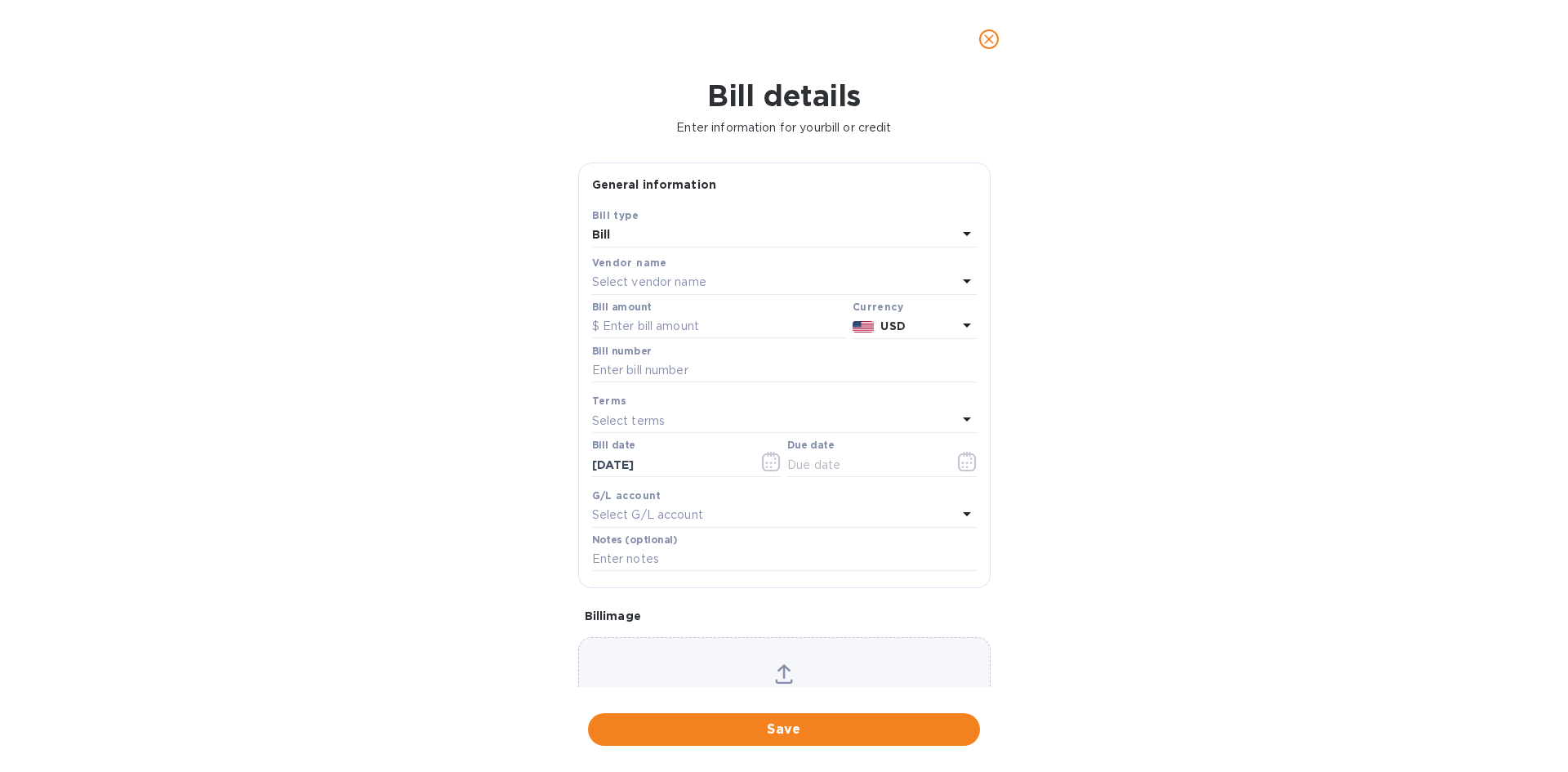
click at [660, 271] on div "Select vendor name" at bounding box center [774, 283] width 365 height 23
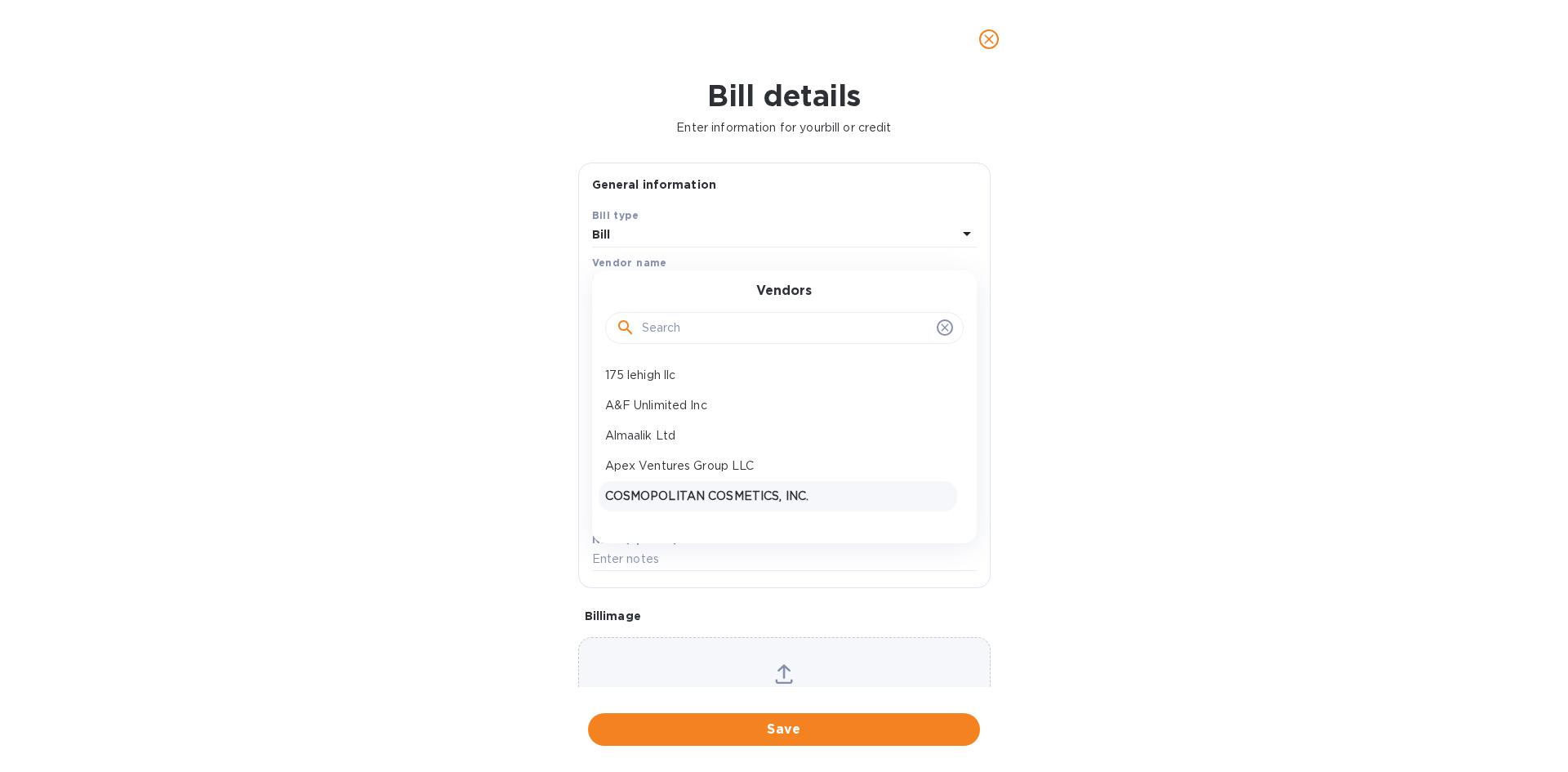
click at [710, 493] on p "COSMOPOLITAN COSMETICS, INC." at bounding box center [777, 496] width 345 height 17
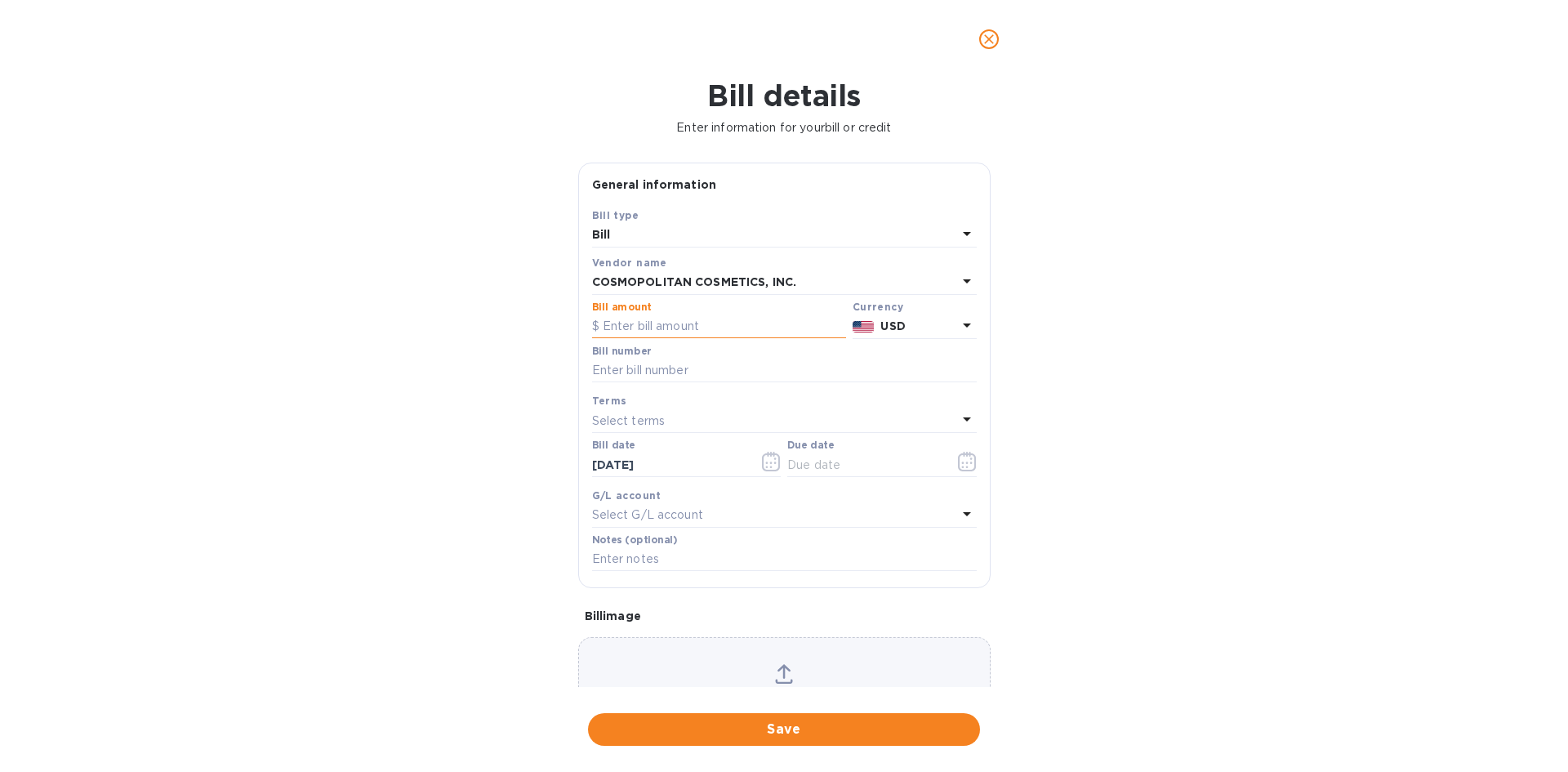
click at [623, 327] on input "text" at bounding box center [719, 327] width 254 height 25
paste input "99,768.60"
type input "99,768.60"
click at [599, 371] on input "text" at bounding box center [784, 371] width 385 height 25
paste input "F50129670C"
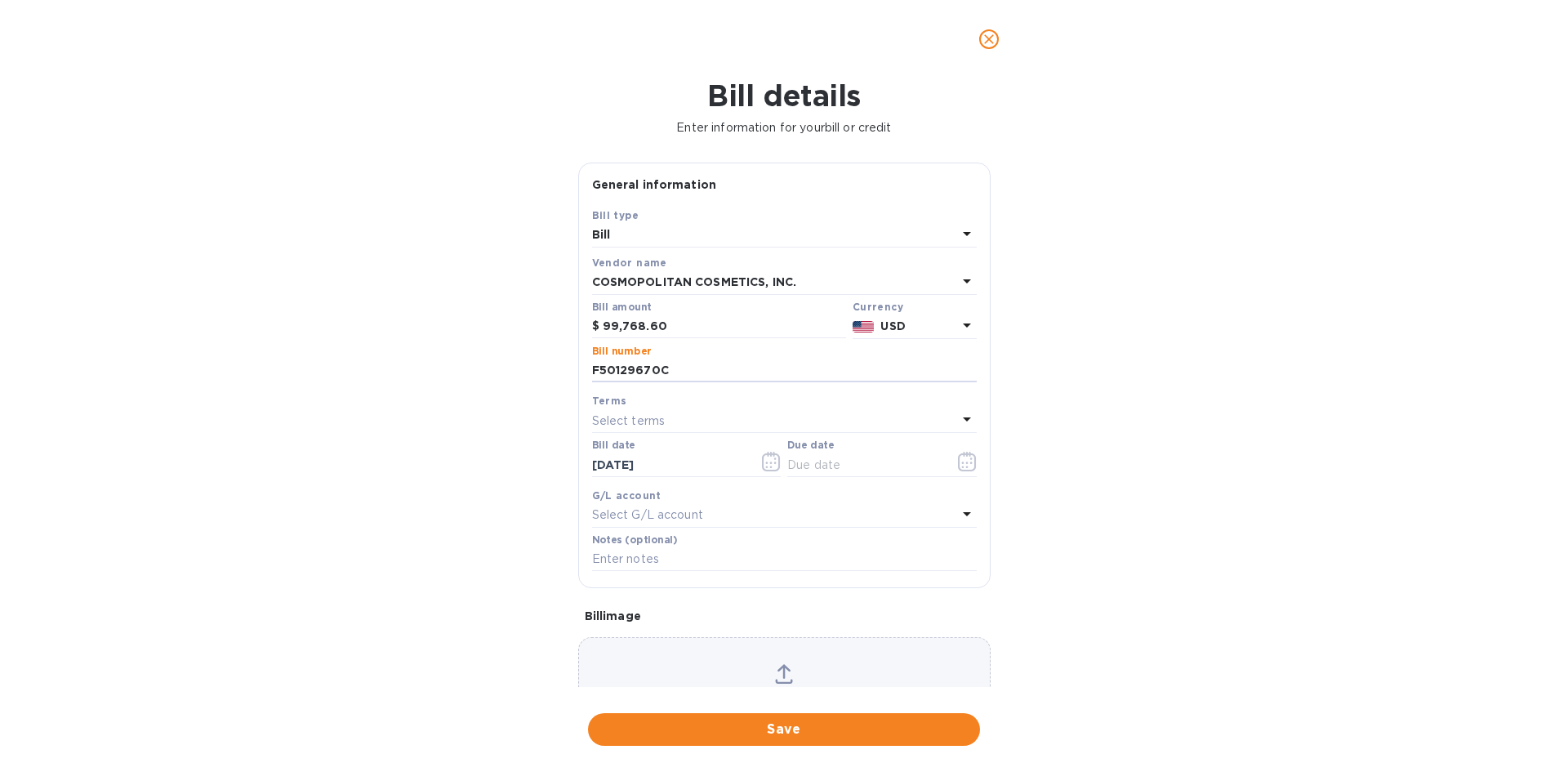
type input "F50129670C"
click at [631, 421] on p "Select terms" at bounding box center [628, 421] width 73 height 17
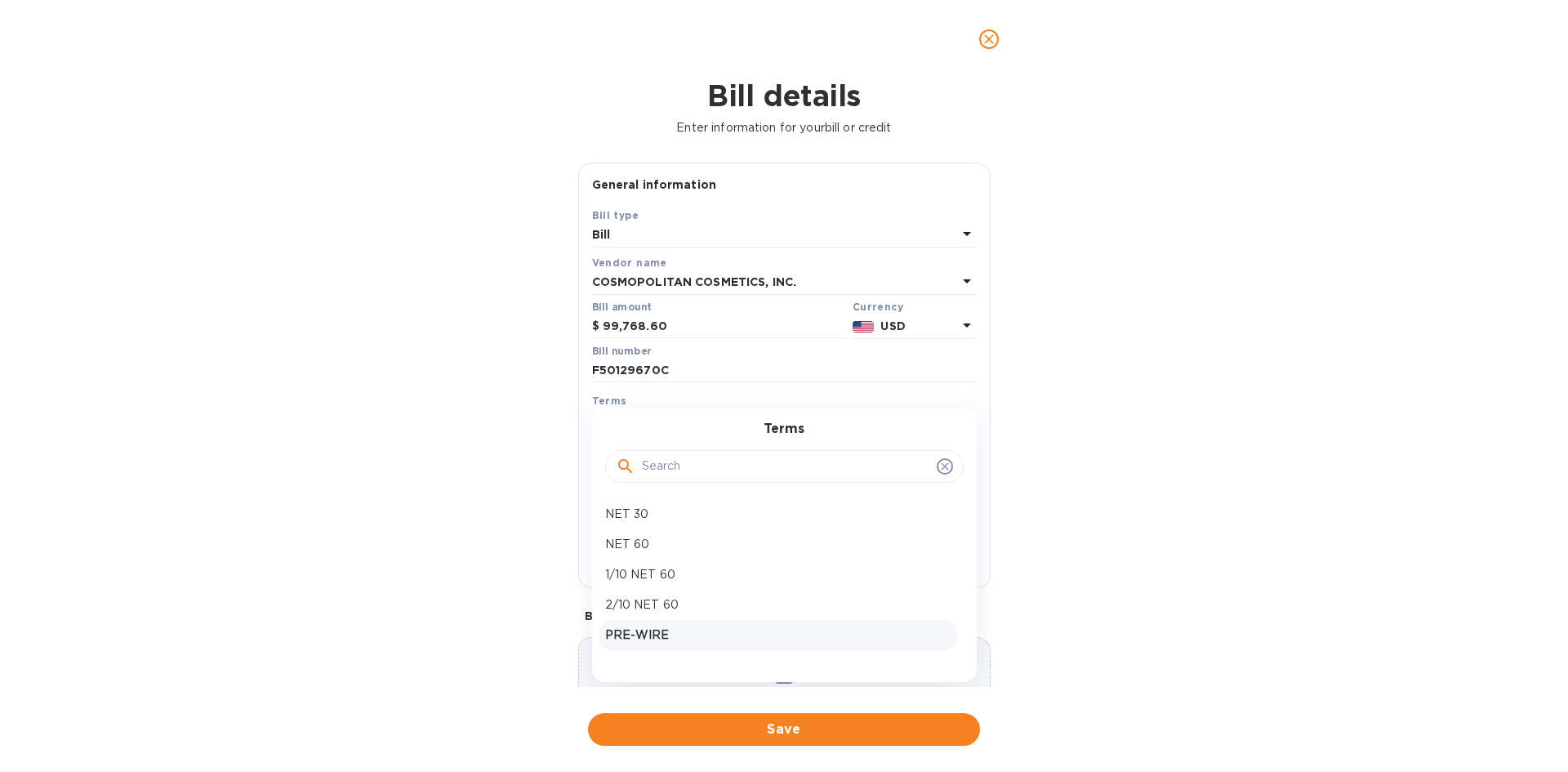
click at [668, 630] on p "PRE-WIRE" at bounding box center [777, 635] width 345 height 17
type input "[DATE]"
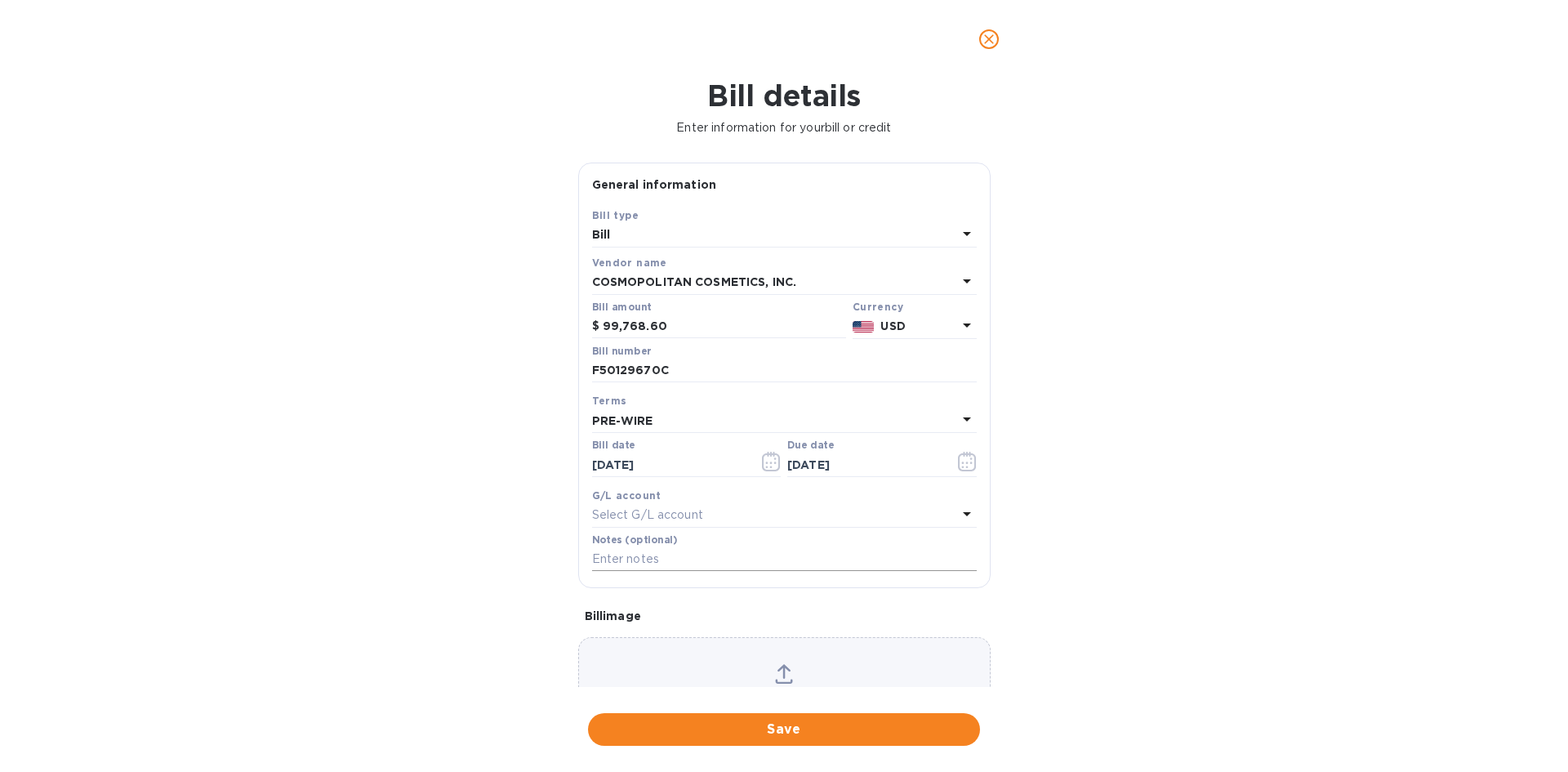
scroll to position [87, 0]
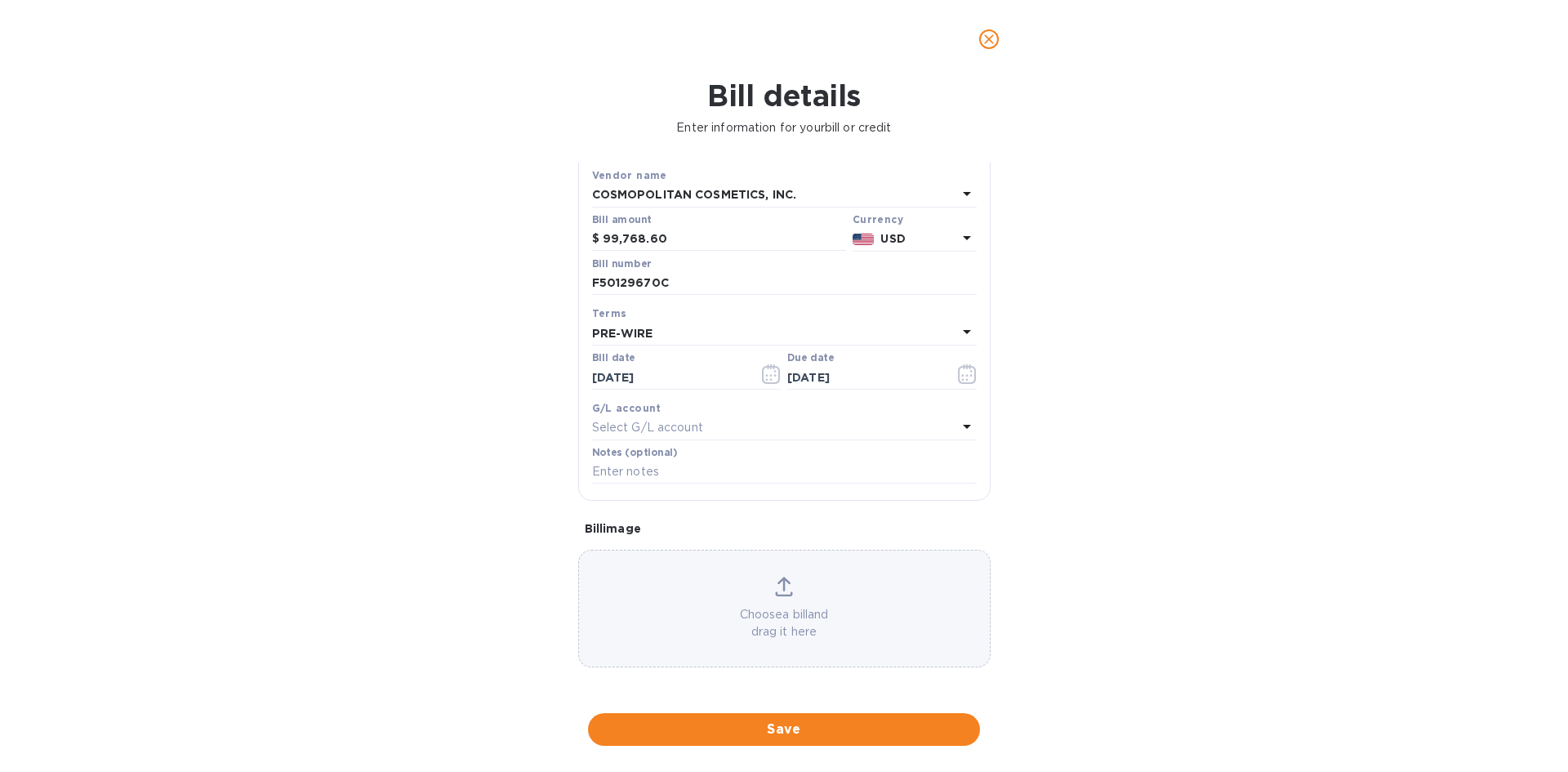
click at [665, 610] on p "Choose a bill and drag it here" at bounding box center [784, 624] width 411 height 35
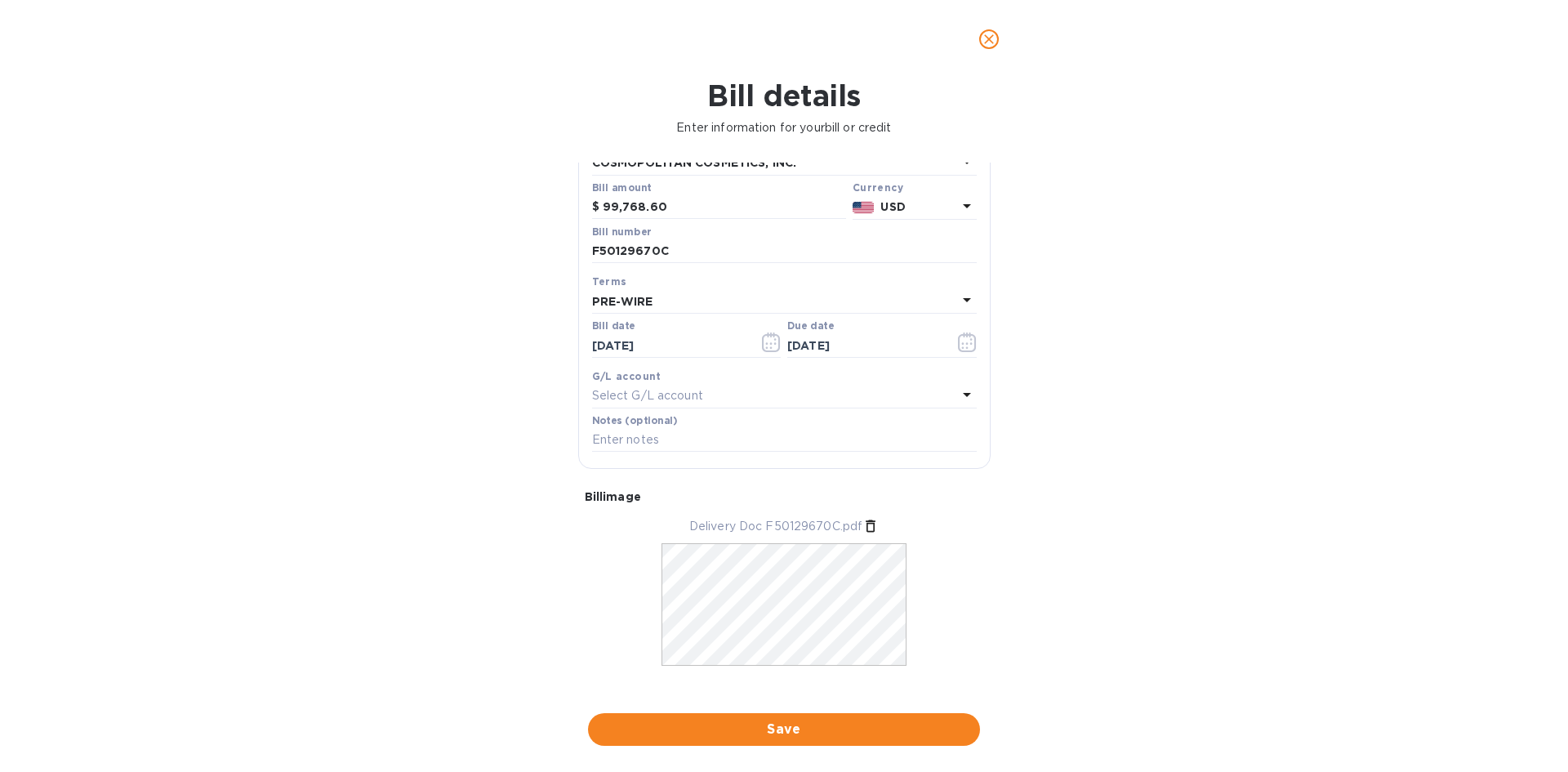
scroll to position [137, 0]
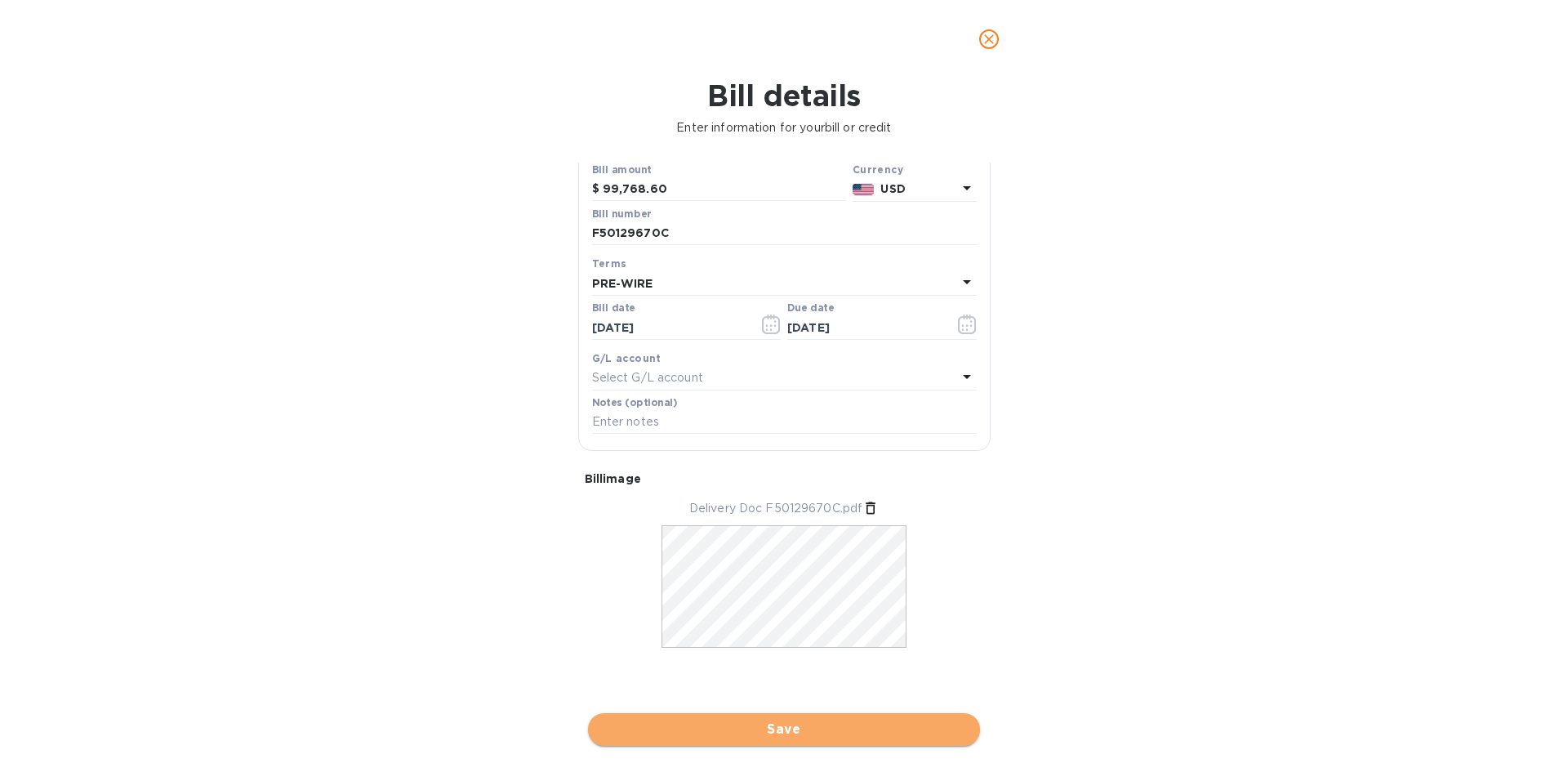
click at [725, 734] on span "Save" at bounding box center [784, 730] width 366 height 20
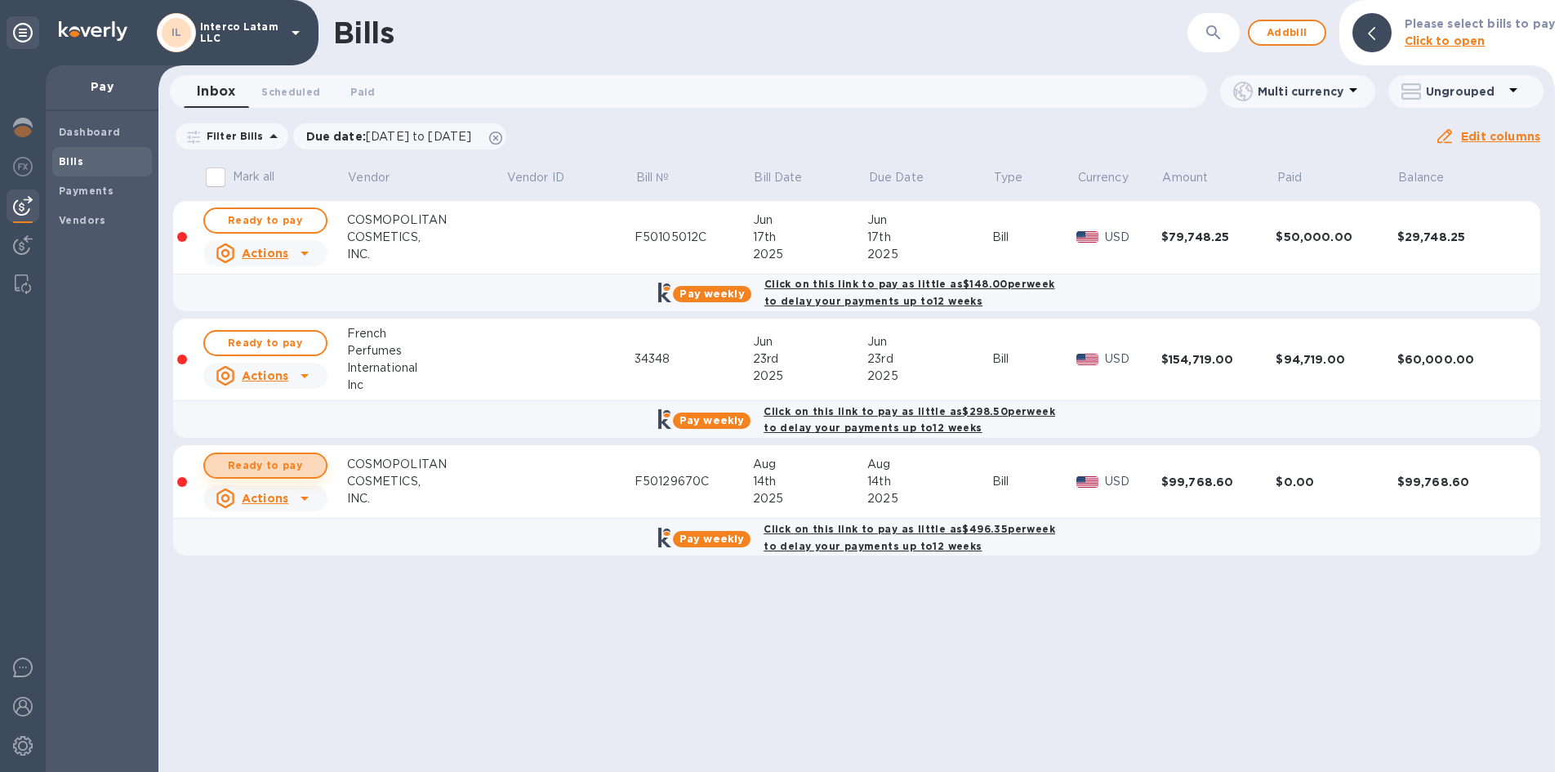
click at [232, 460] on span "Ready to pay" at bounding box center [265, 466] width 95 height 20
click at [289, 466] on span "Ready to pay" at bounding box center [265, 466] width 95 height 20
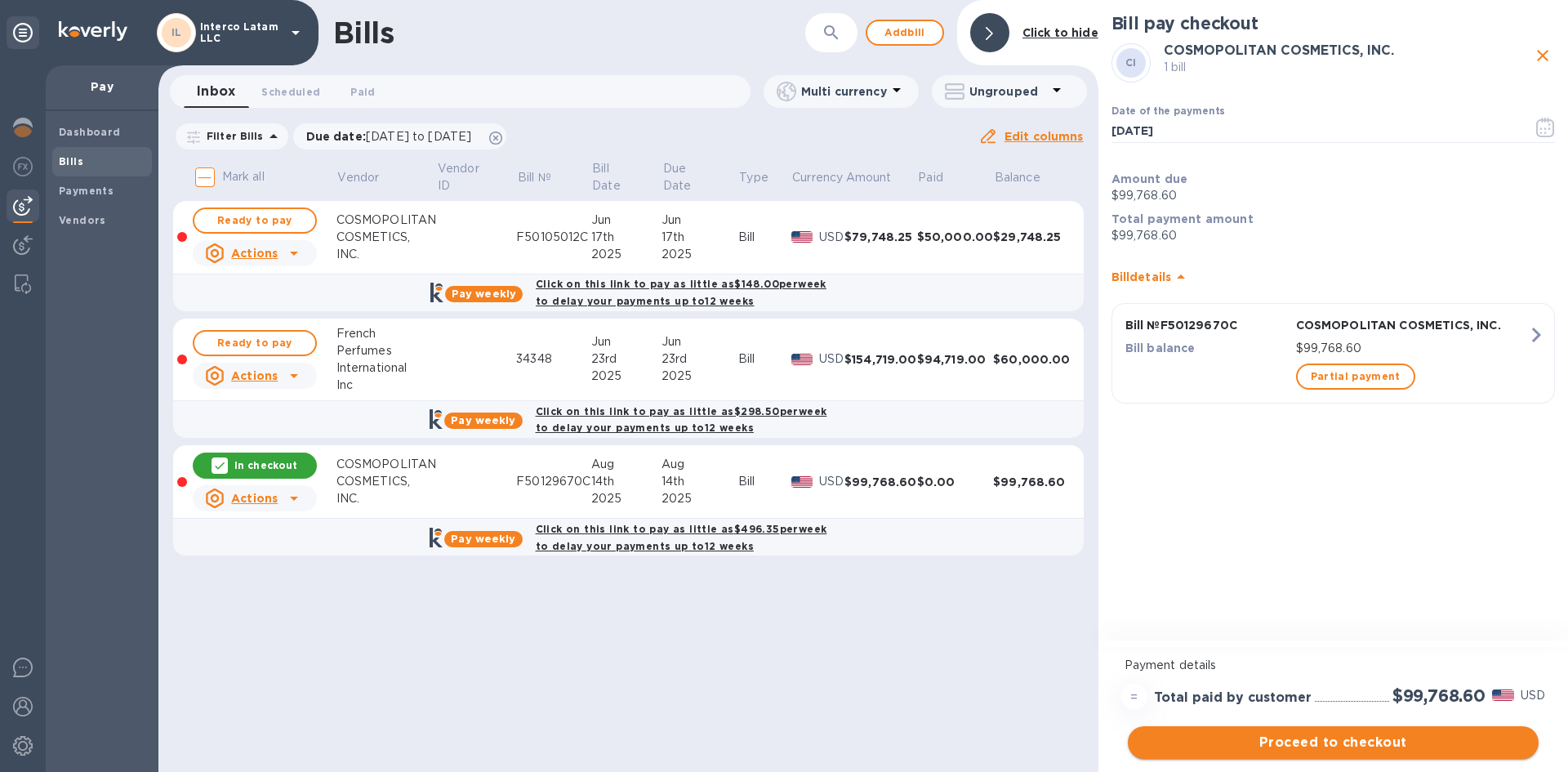
click at [1254, 737] on span "Proceed to checkout" at bounding box center [1333, 742] width 385 height 20
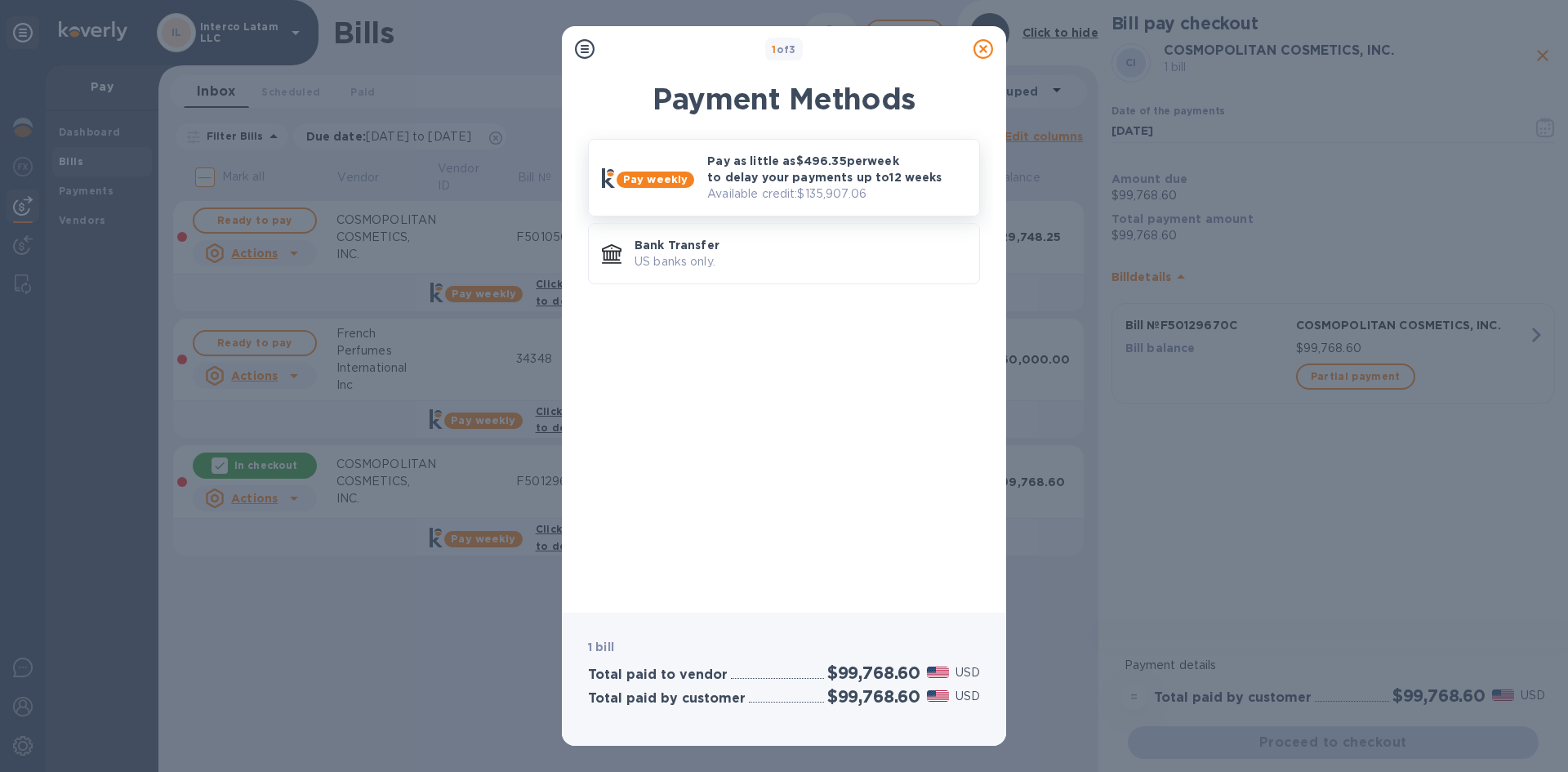
click at [768, 191] on p "Available credit: $135,907.06" at bounding box center [837, 194] width 259 height 17
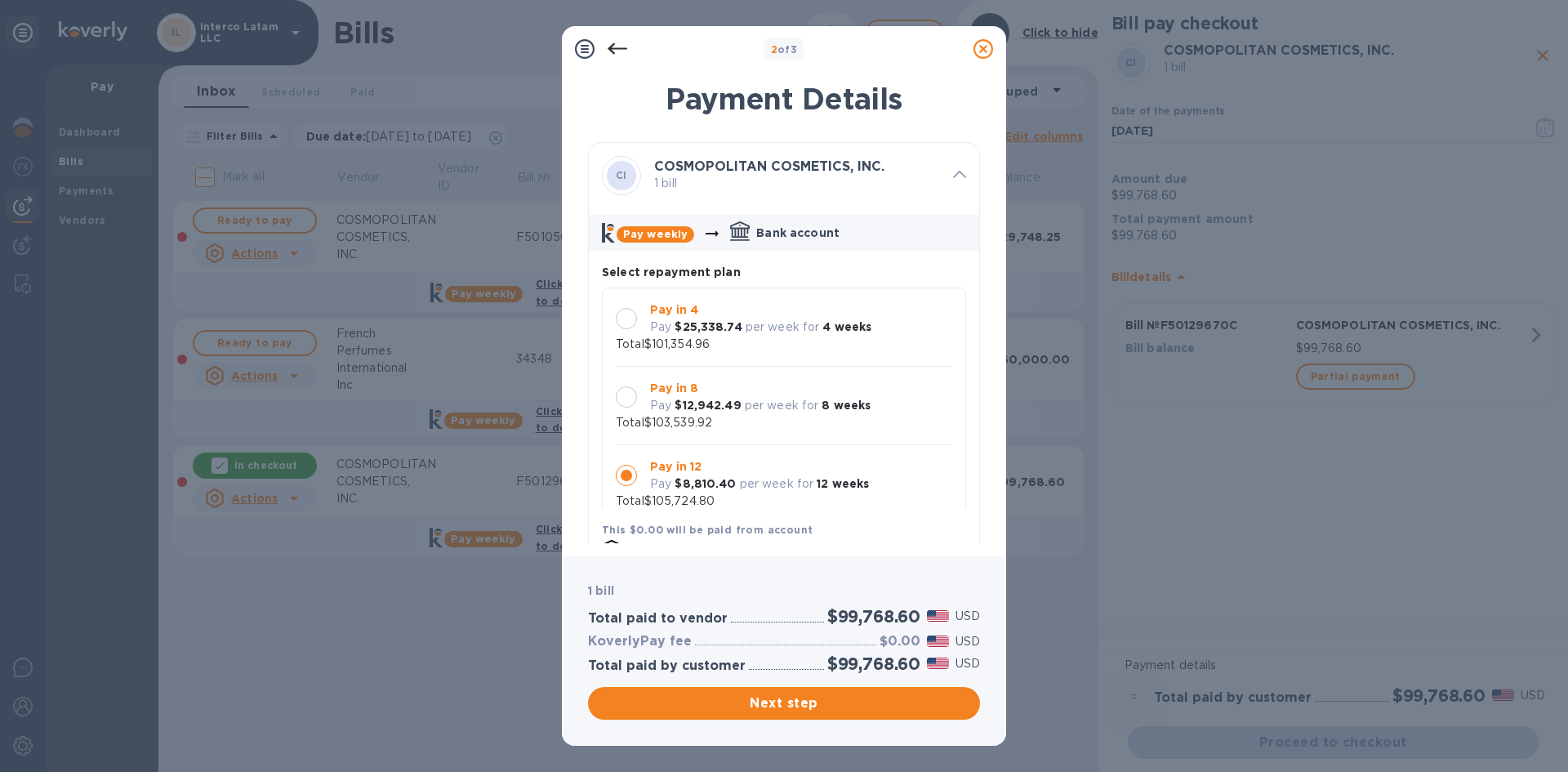
scroll to position [16, 0]
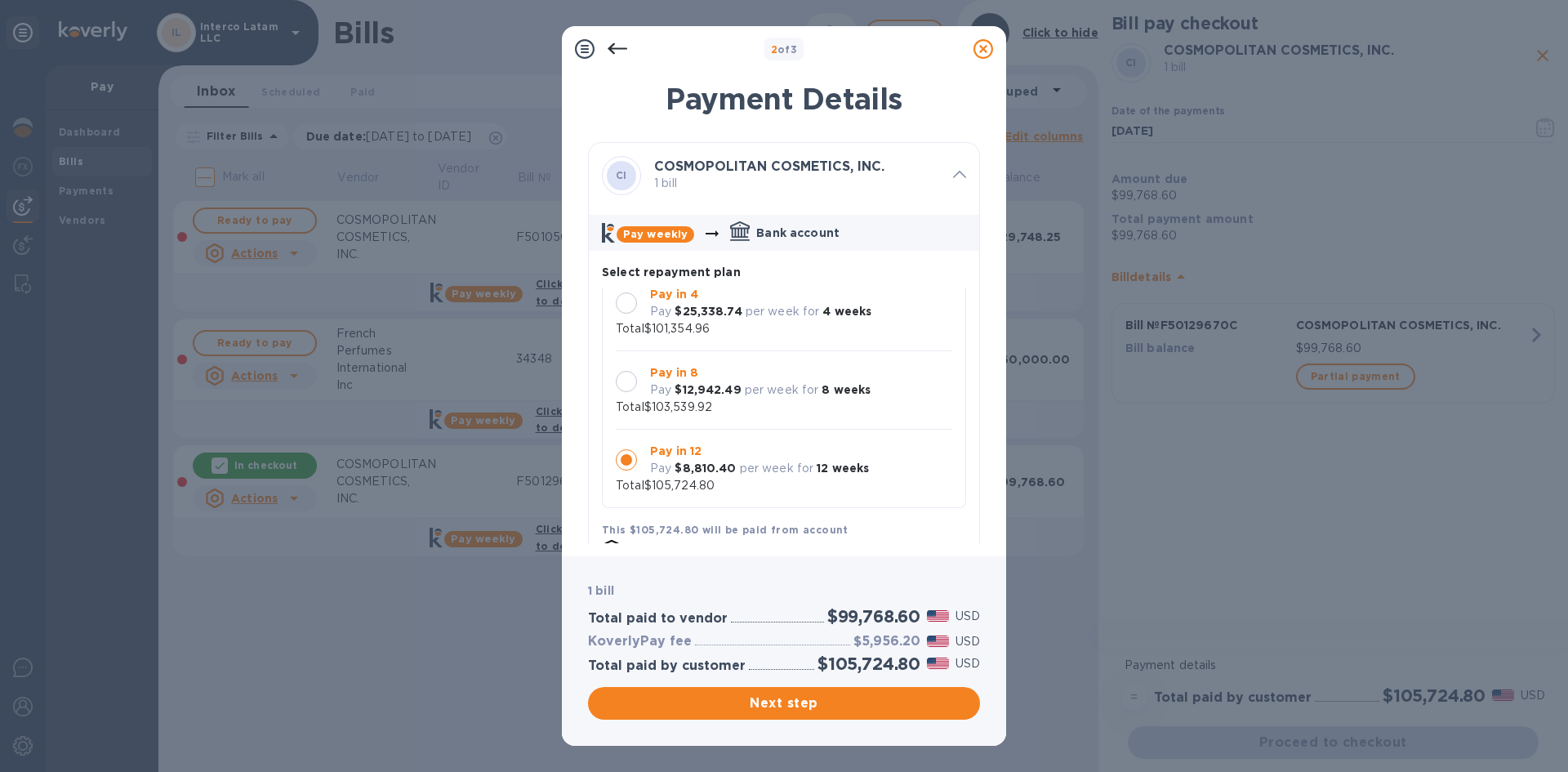
click at [763, 318] on p "per week for" at bounding box center [782, 311] width 74 height 17
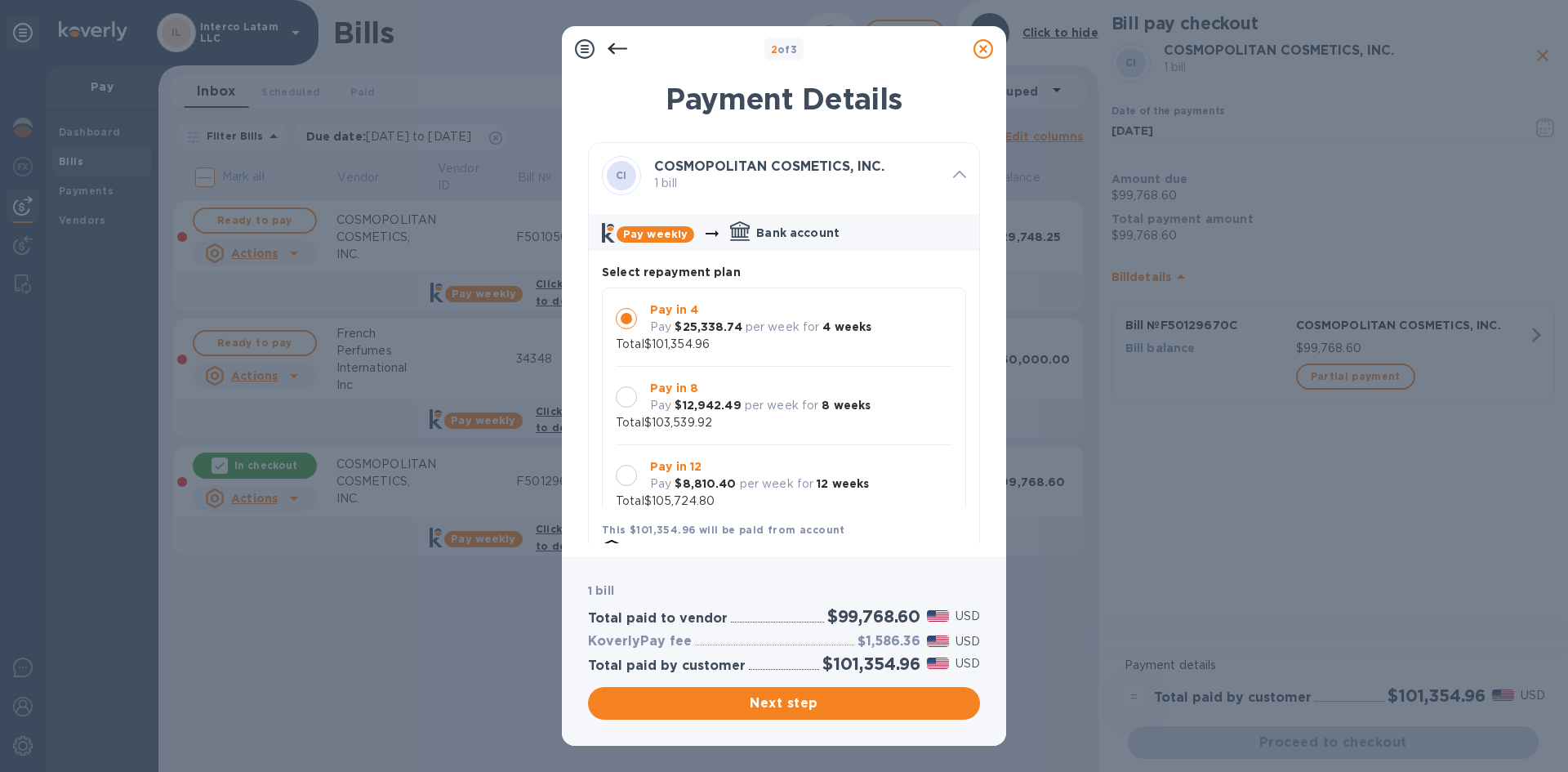
click at [871, 616] on h2 "$99,768.60" at bounding box center [873, 616] width 93 height 21
copy h2 "99,768.60"
click at [894, 638] on h3 "$1,586.36" at bounding box center [889, 642] width 63 height 16
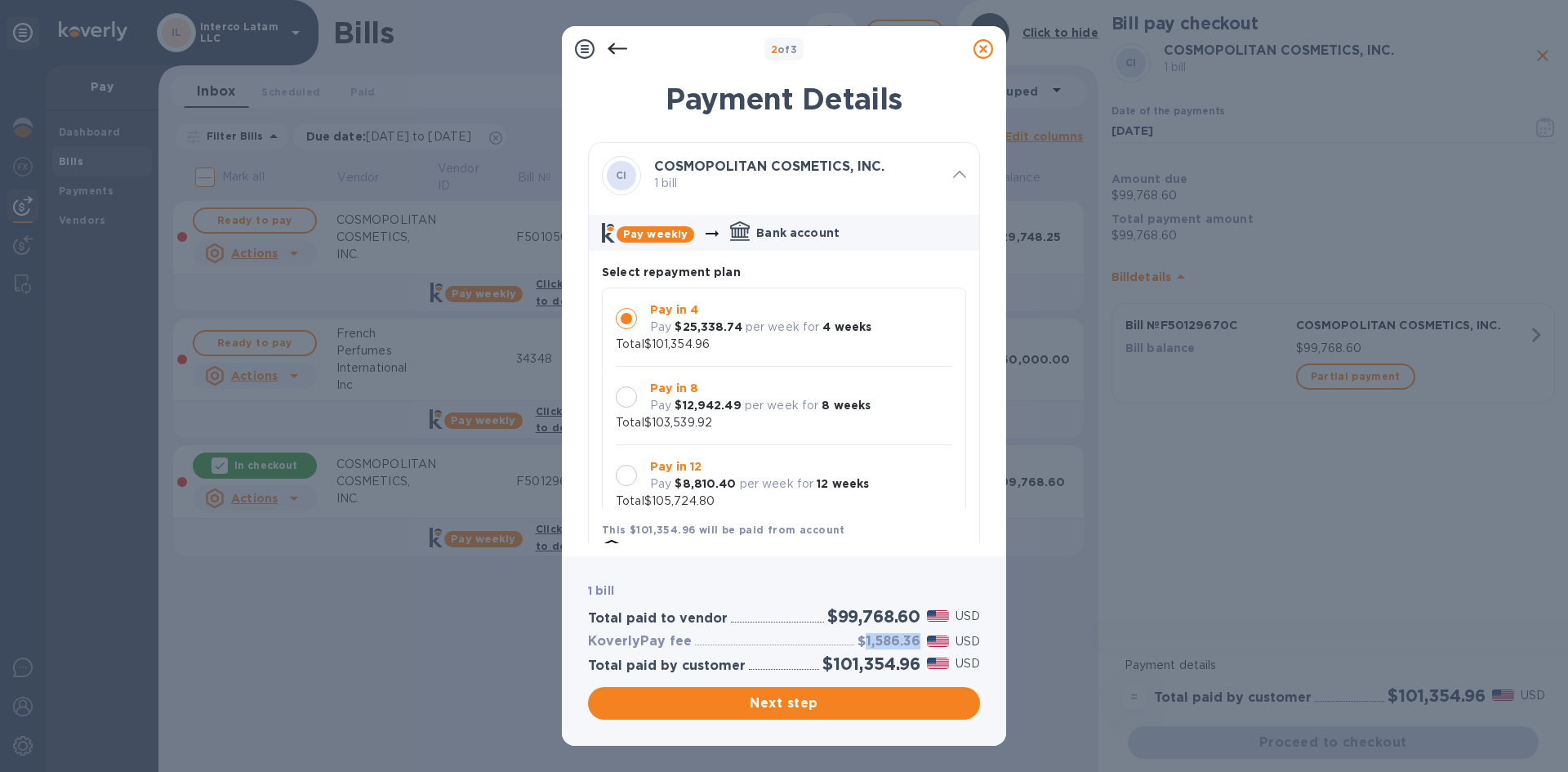
copy h3 "1,586.36"
click at [752, 695] on span "Next step" at bounding box center [784, 704] width 366 height 20
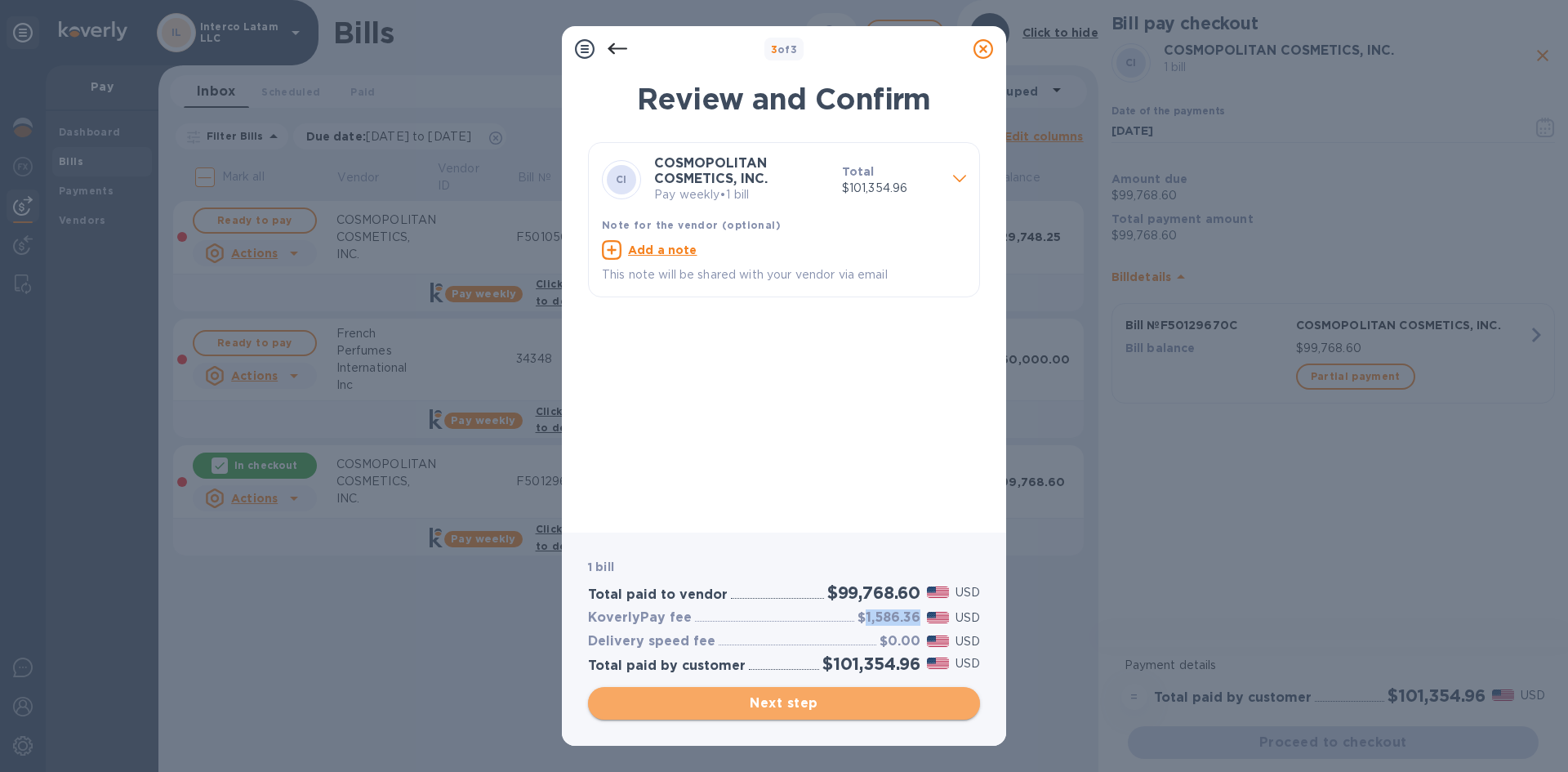
click at [792, 700] on span "Next step" at bounding box center [784, 704] width 366 height 20
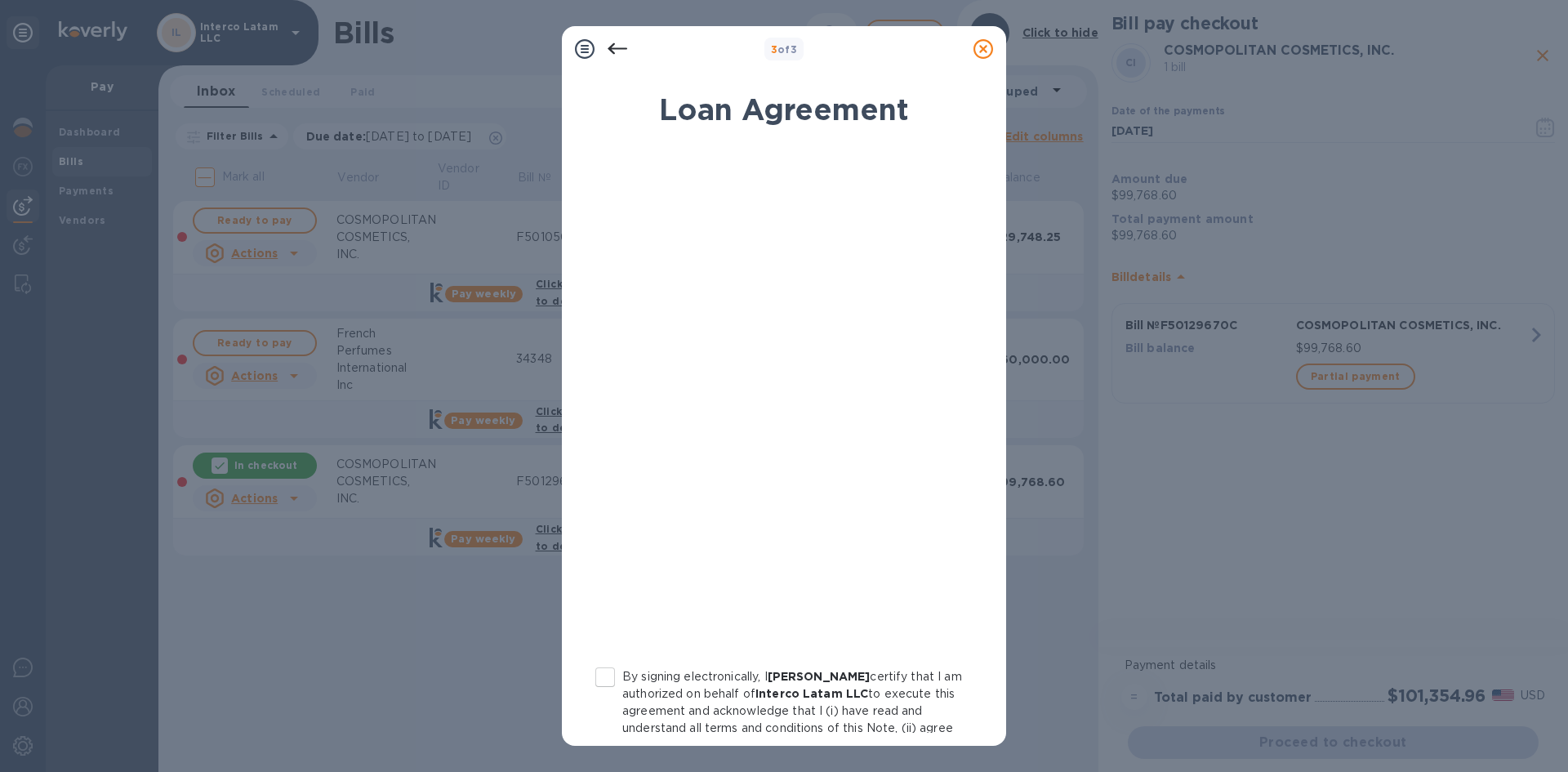
click at [605, 671] on input "By signing electronically, I [PERSON_NAME] certify that I am authorized on beha…" at bounding box center [605, 677] width 35 height 35
checkbox input "true"
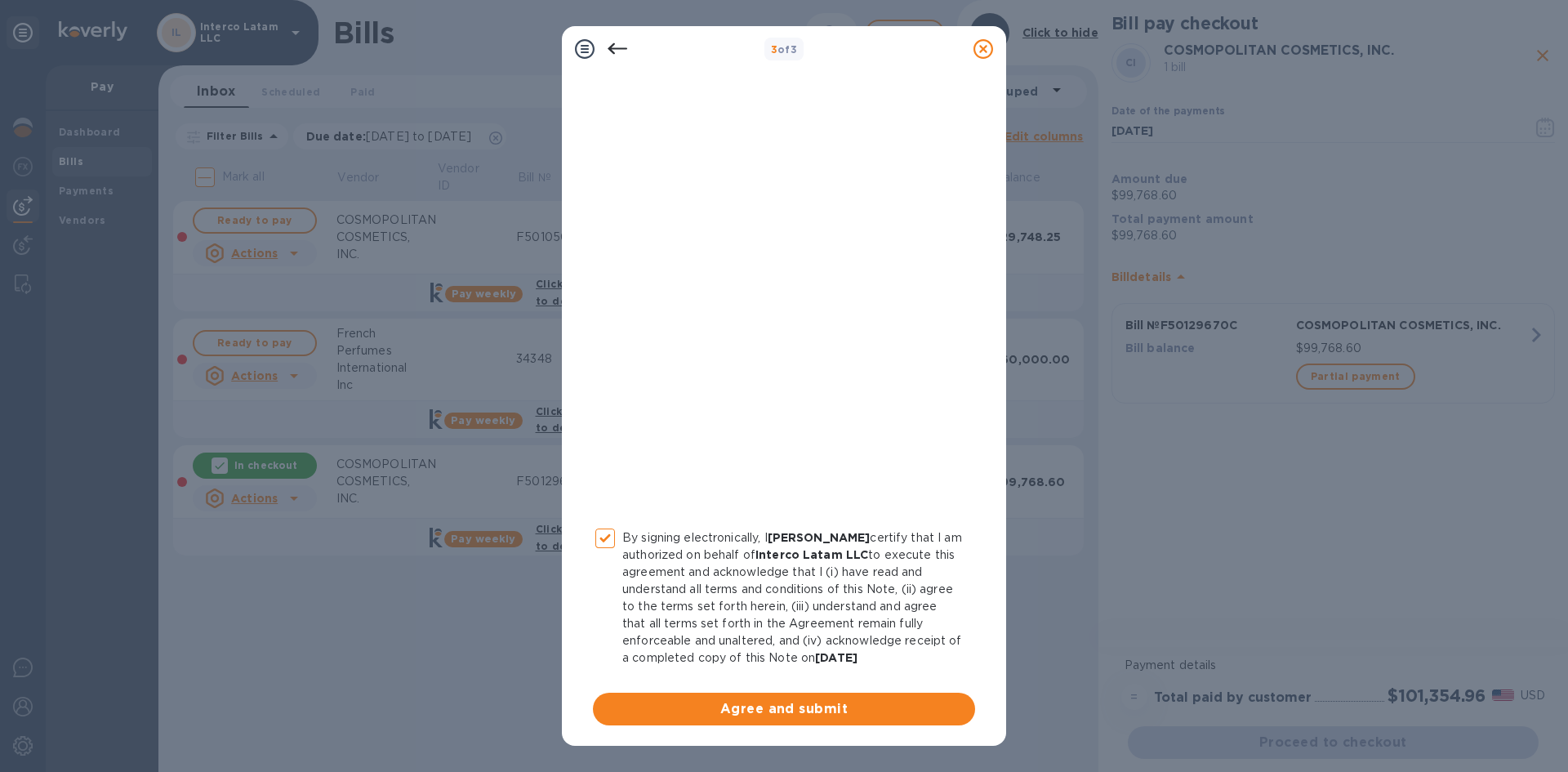
scroll to position [141, 0]
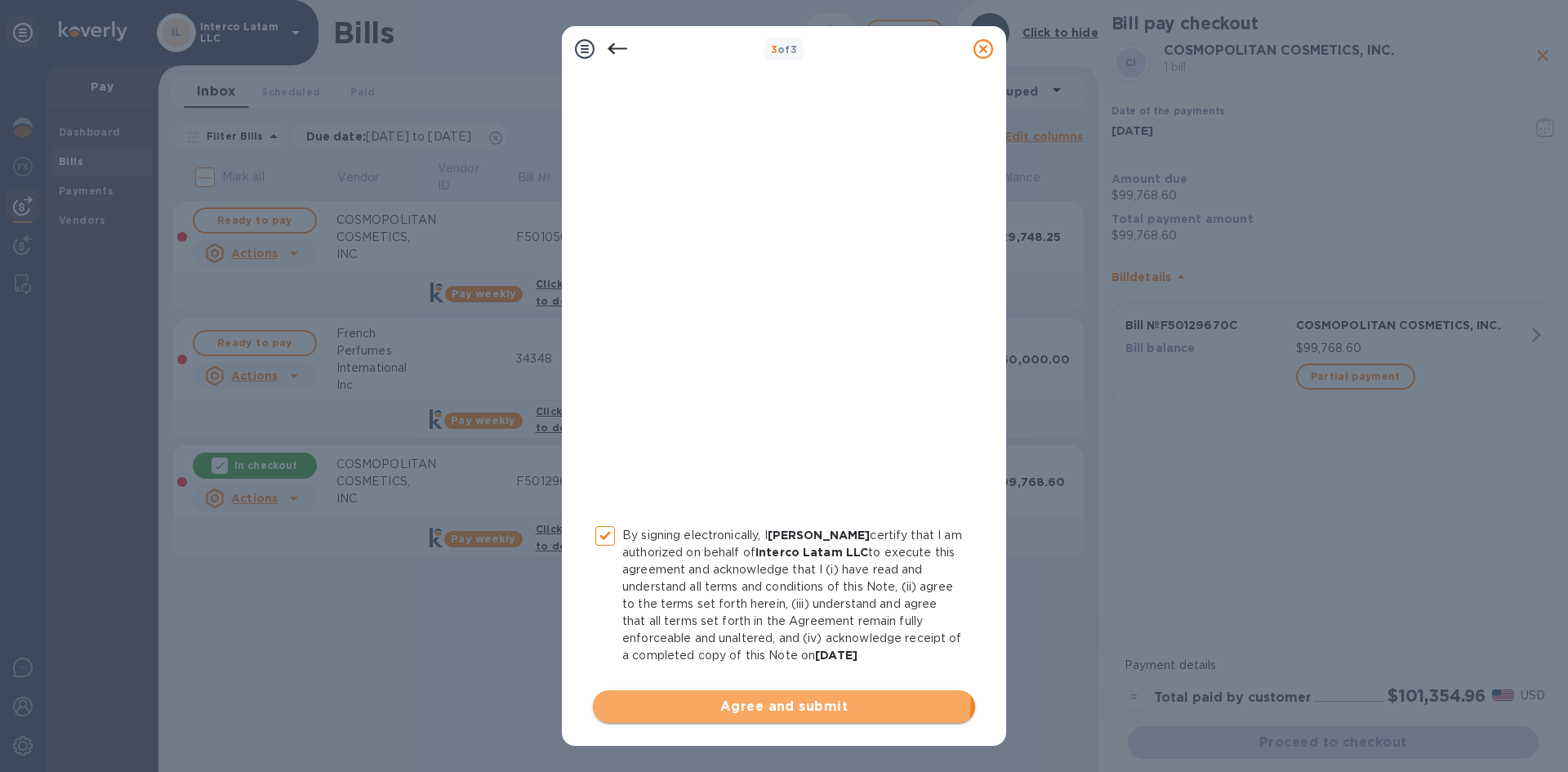
click at [648, 691] on button "Agree and submit" at bounding box center [784, 707] width 383 height 33
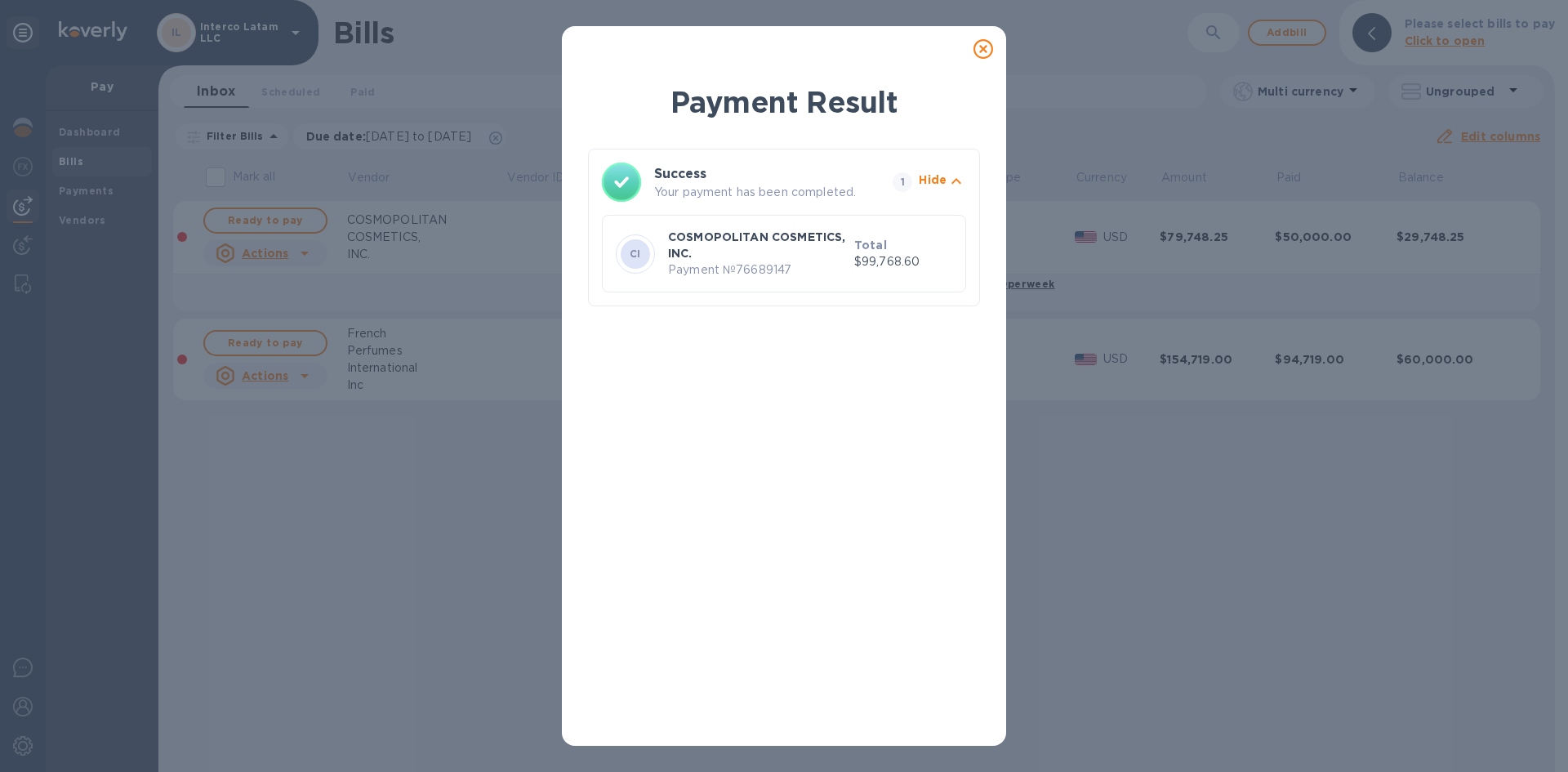
drag, startPoint x: 984, startPoint y: 42, endPoint x: 974, endPoint y: 43, distance: 10.0
click at [984, 42] on icon at bounding box center [984, 49] width 20 height 20
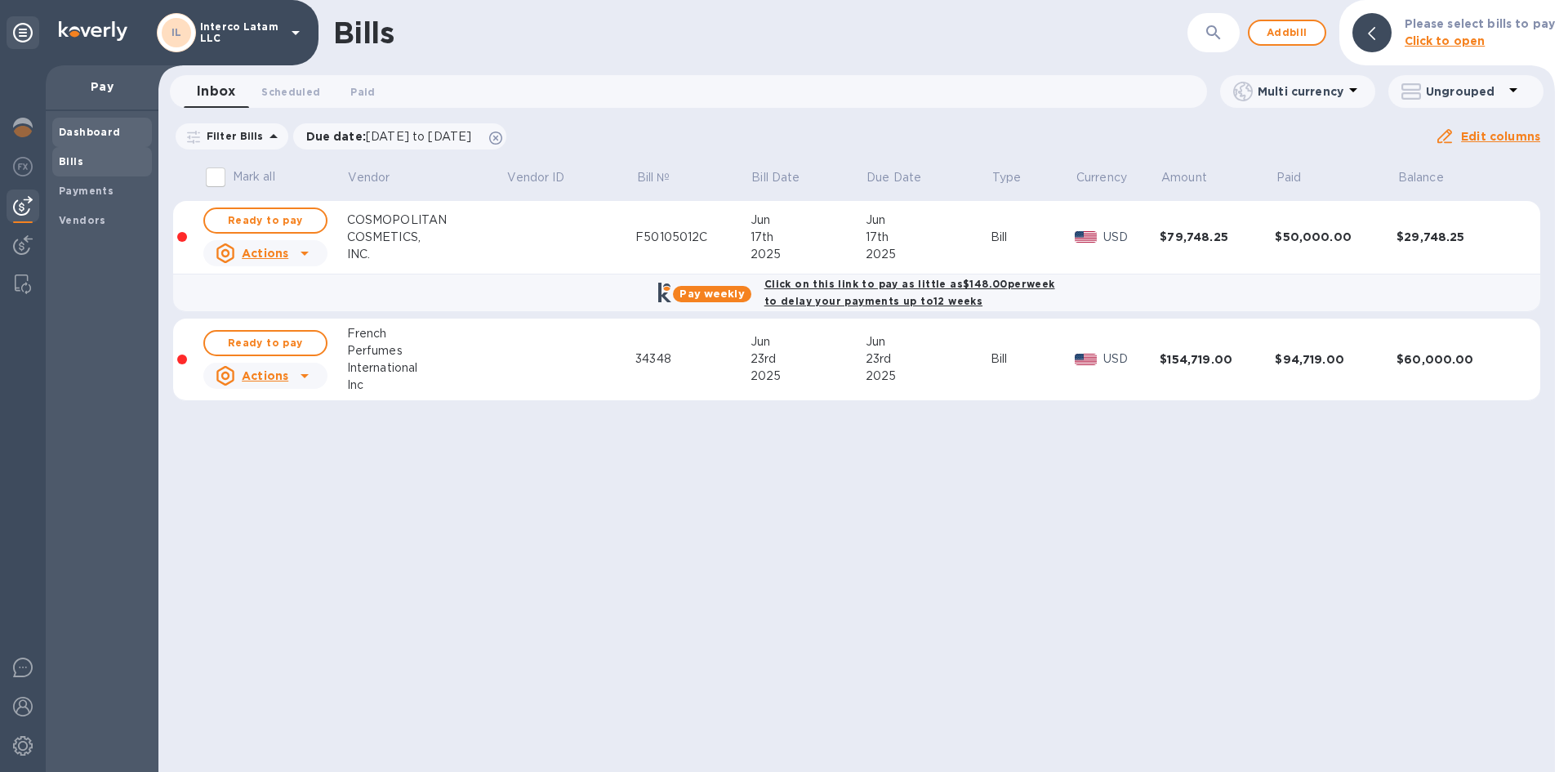
click at [103, 125] on span "Dashboard" at bounding box center [89, 133] width 62 height 16
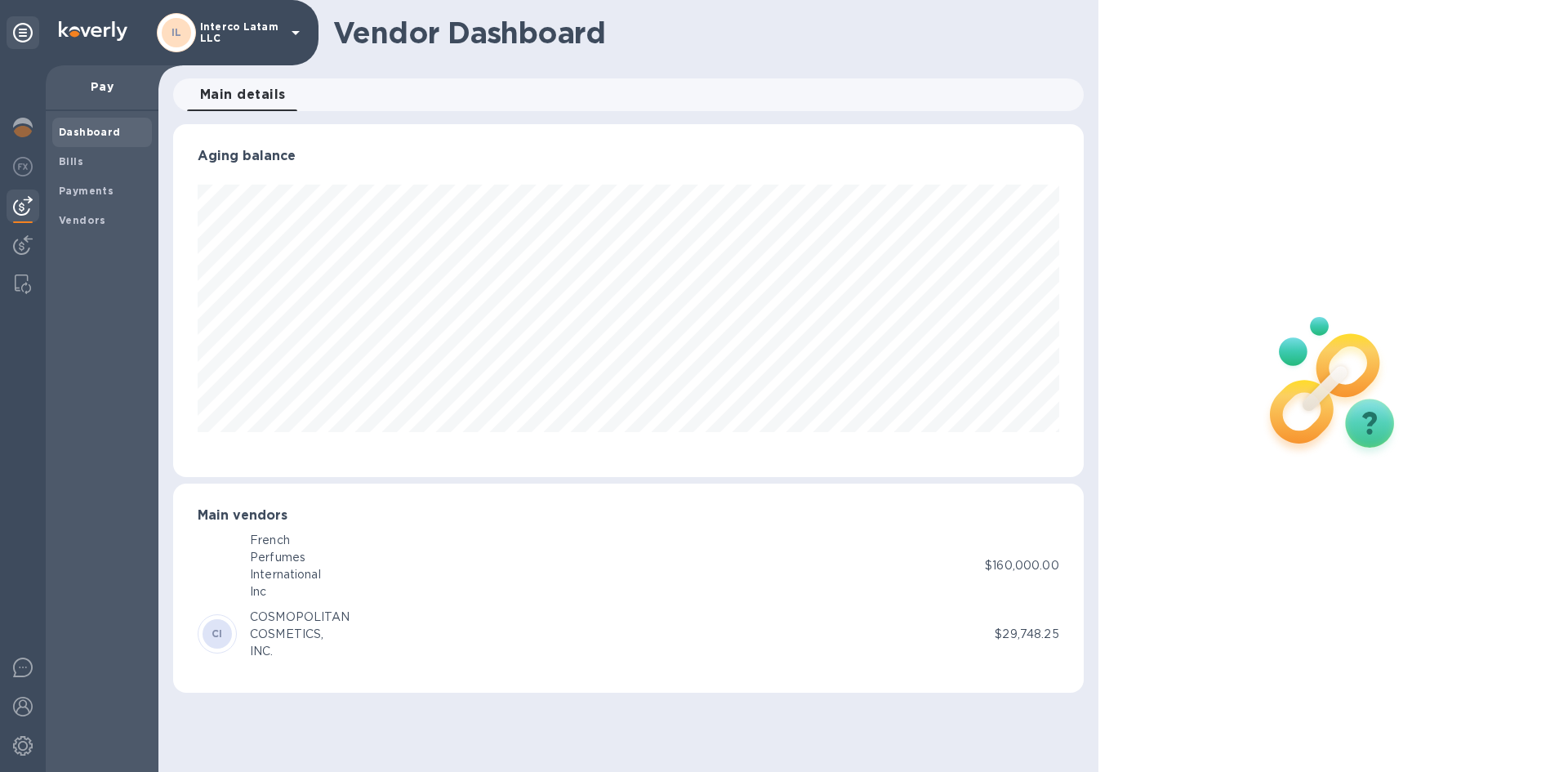
scroll to position [353, 909]
click at [93, 166] on span "Bills" at bounding box center [101, 162] width 87 height 16
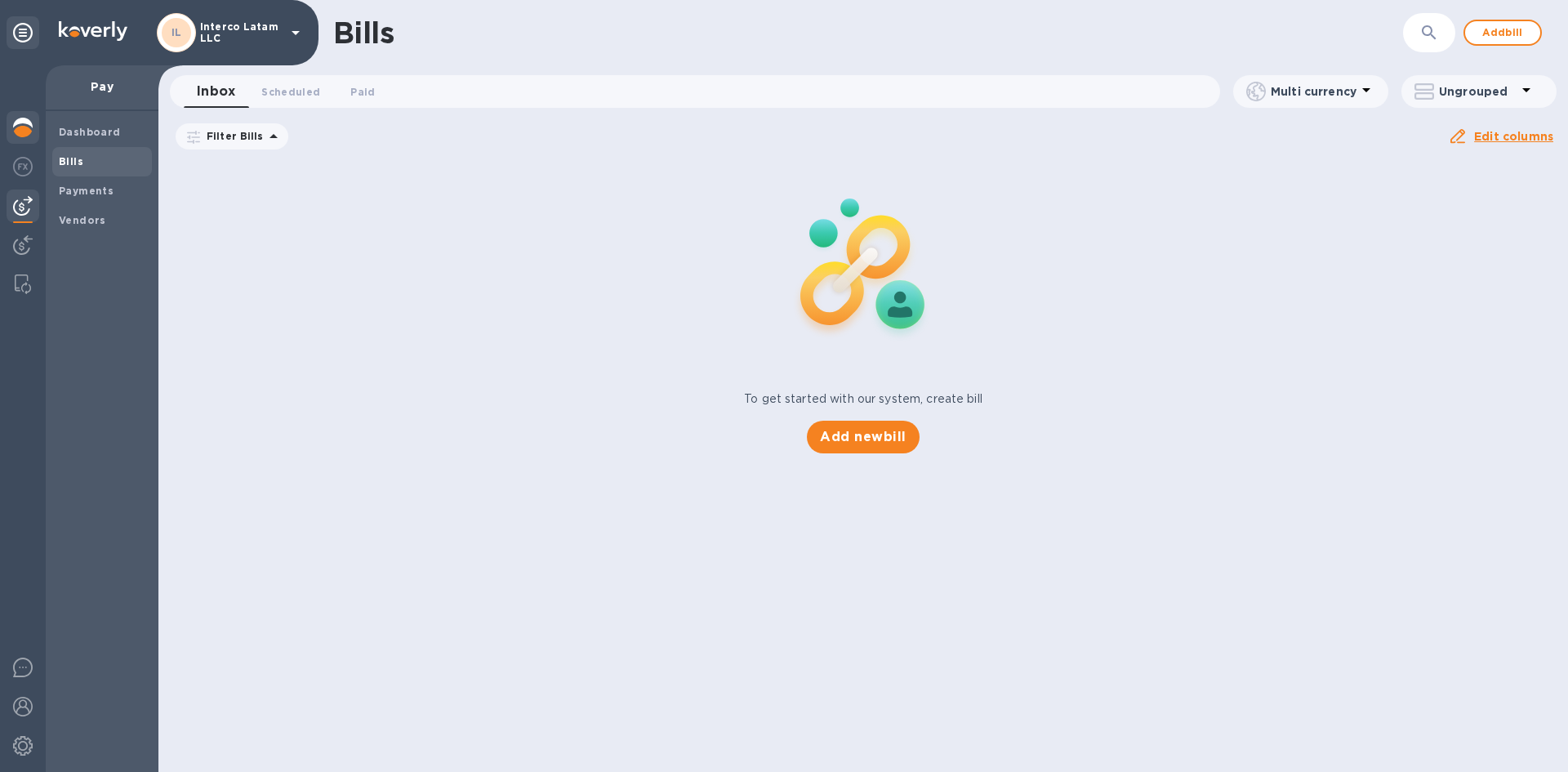
click at [34, 149] on div at bounding box center [22, 418] width 45 height 707
click at [31, 134] on img at bounding box center [23, 128] width 20 height 20
